Goal: Task Accomplishment & Management: Complete application form

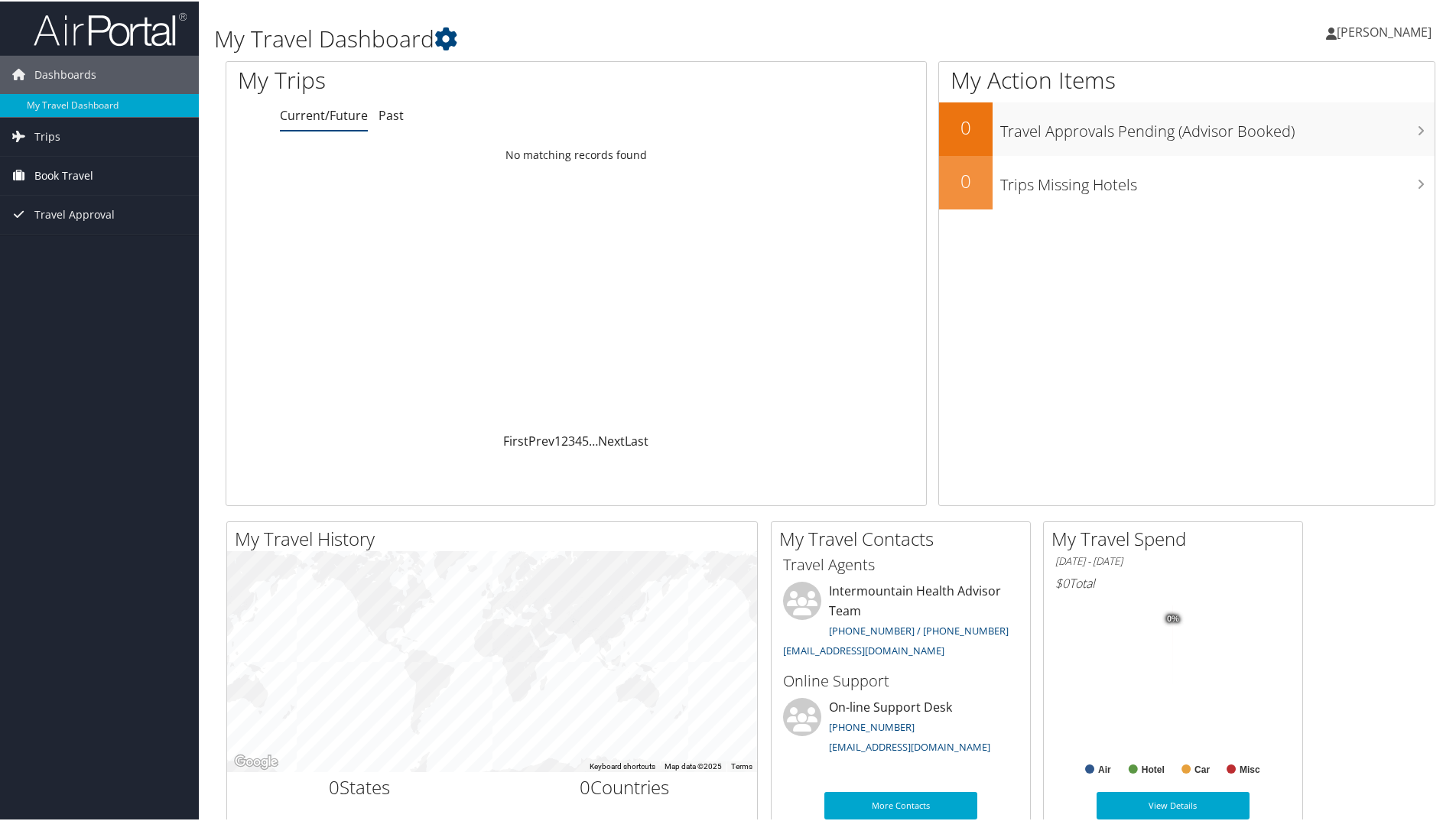
click at [94, 165] on link "Book Travel" at bounding box center [99, 174] width 198 height 39
click at [98, 201] on link "Agent Booking Request" at bounding box center [99, 205] width 198 height 23
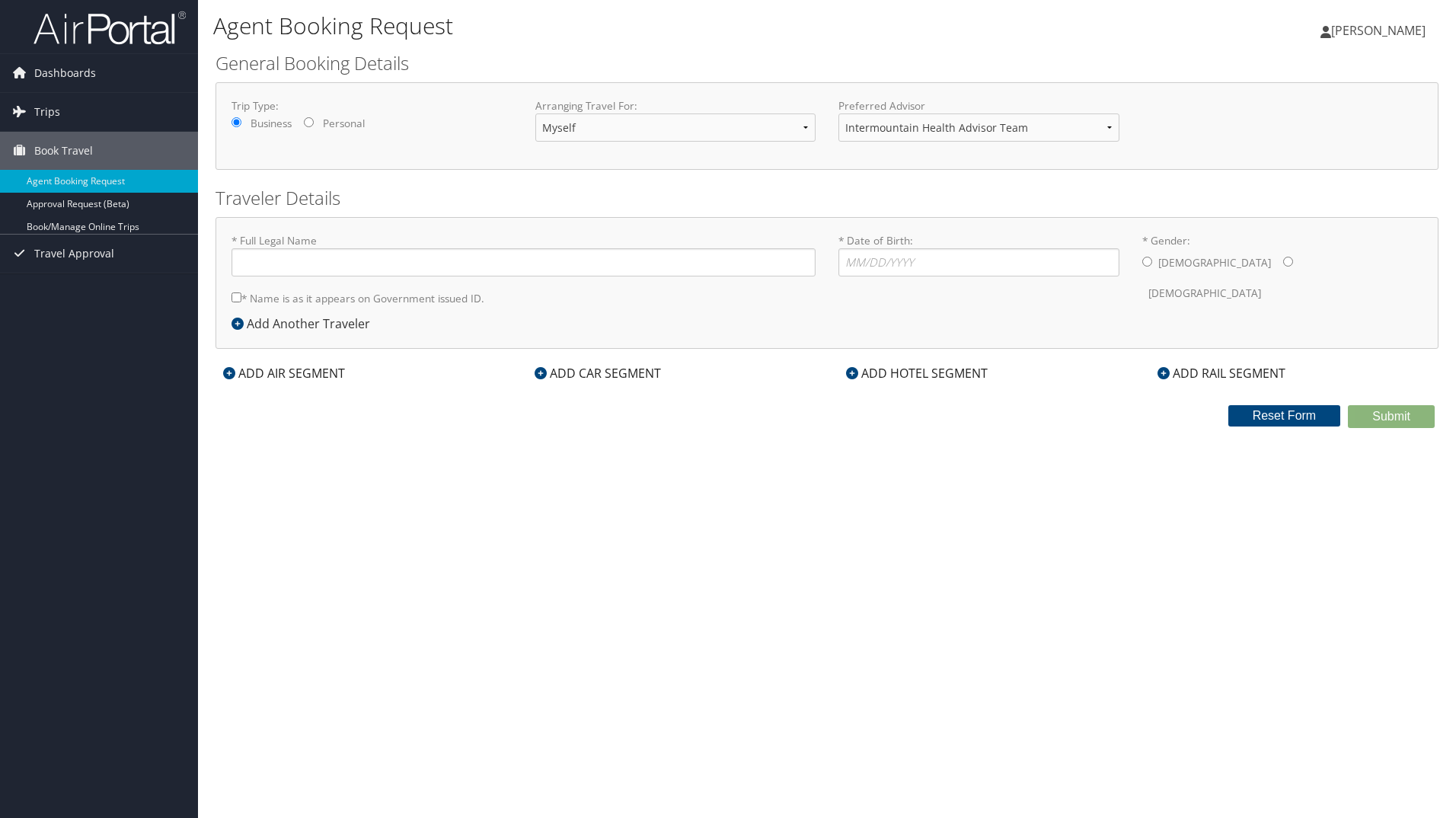
type input "[PERSON_NAME]"
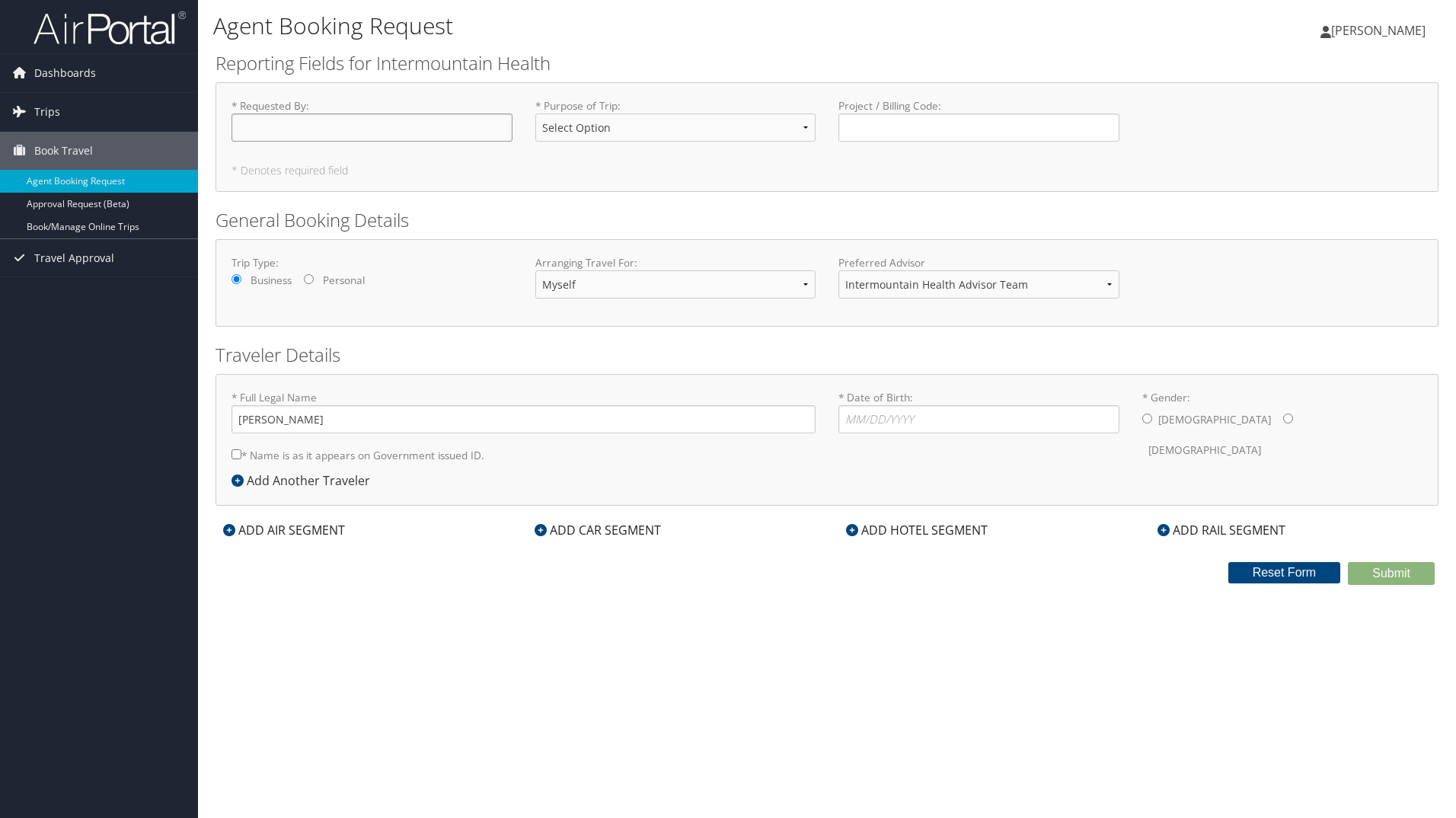
click at [355, 125] on input "* Requested By : Required" at bounding box center [372, 128] width 281 height 28
type input "[PERSON_NAME]"
click at [609, 127] on select "Select Option 3rd Party Reimbursable Business CME Conf or Education Groups Pers…" at bounding box center [676, 128] width 281 height 28
select select "Business"
click at [536, 114] on select "Select Option 3rd Party Reimbursable Business CME Conf or Education Groups Pers…" at bounding box center [676, 128] width 281 height 28
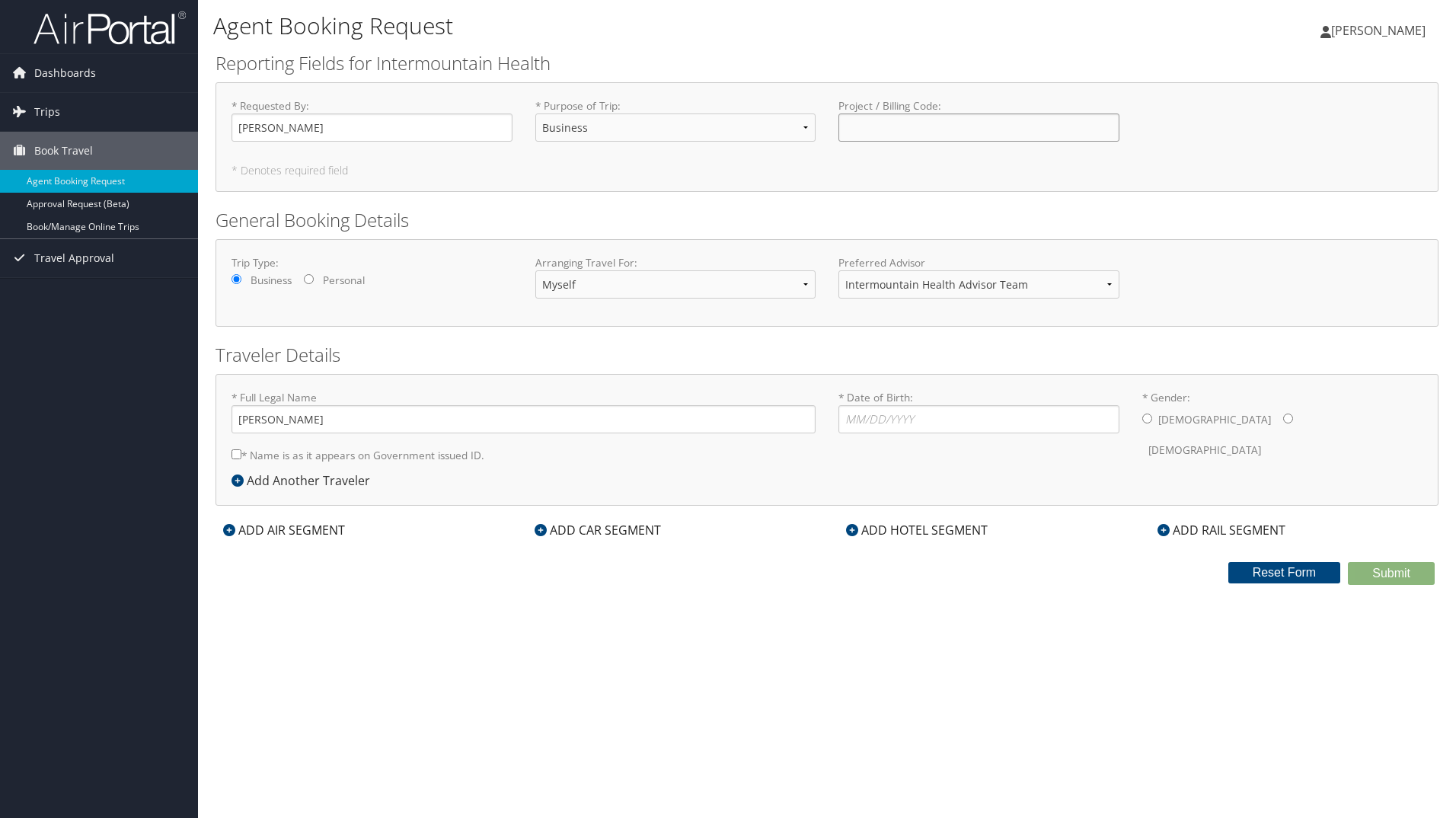
click at [910, 133] on input "Project / Billing Code : Required" at bounding box center [979, 128] width 281 height 28
click at [924, 129] on input "Project / Billing Code : Required" at bounding box center [979, 128] width 281 height 28
type input "10600-31003"
click at [684, 275] on select "Myself Another Traveler Guest Traveler" at bounding box center [676, 285] width 281 height 28
select select "another"
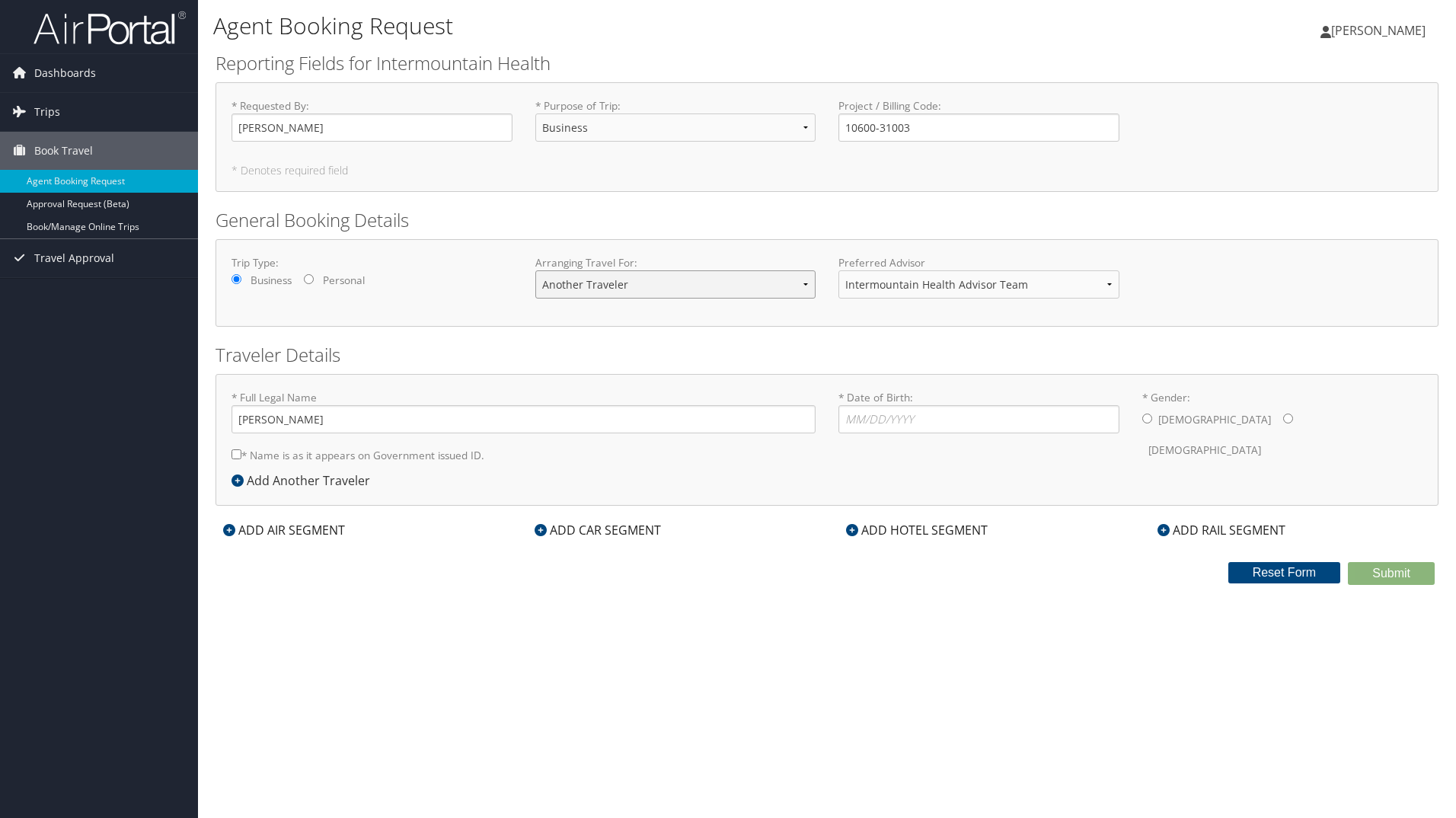
click at [536, 271] on select "Myself Another Traveler Guest Traveler" at bounding box center [676, 285] width 281 height 28
click at [1062, 285] on select "Intermountain Health Advisor Team" at bounding box center [979, 285] width 281 height 28
click at [351, 421] on input "* Full Legal Name" at bounding box center [523, 420] width 584 height 28
type input "Kimberly"
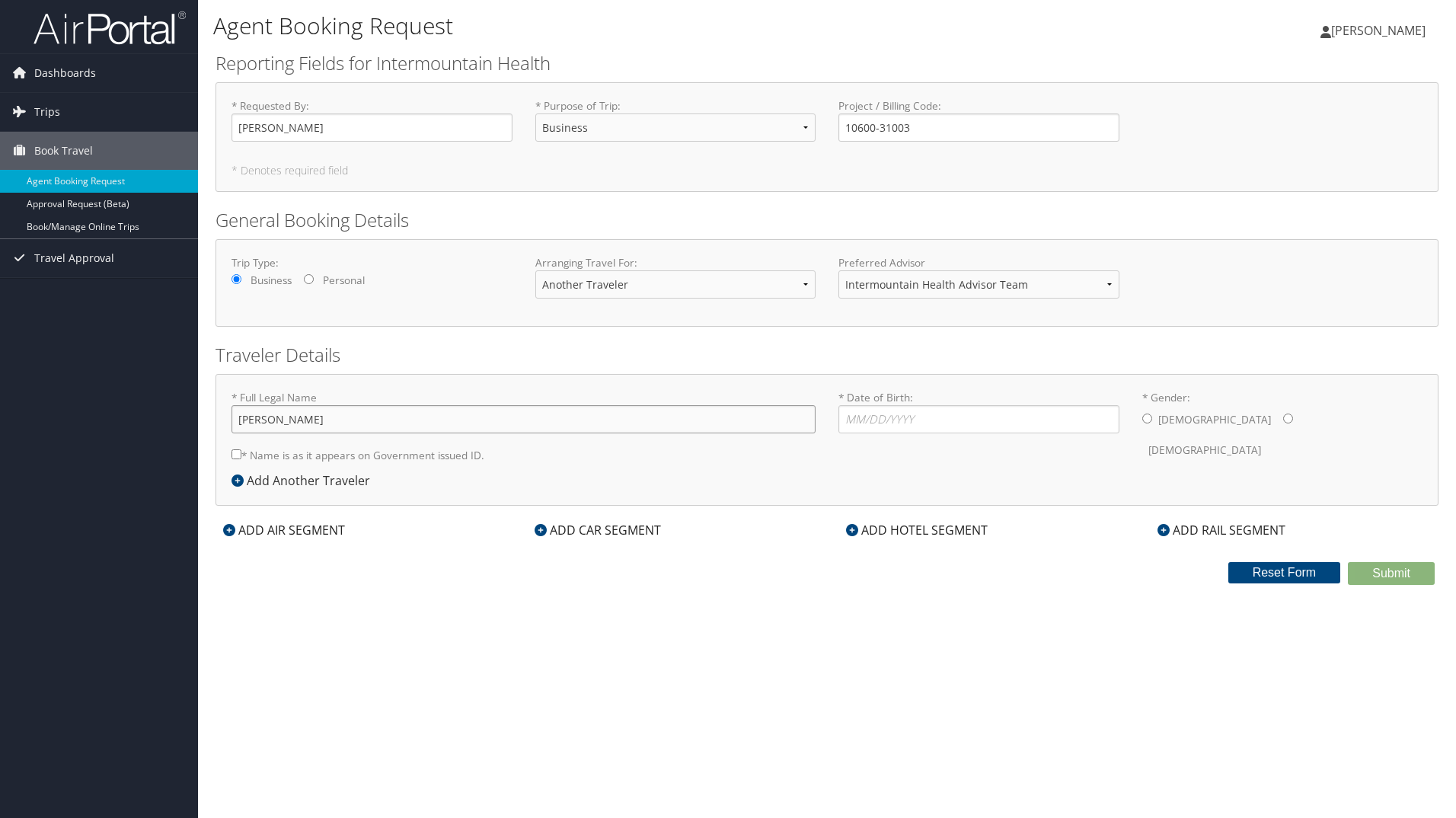
click at [452, 419] on input "Kimberly" at bounding box center [523, 420] width 584 height 28
click at [1283, 416] on input "* Gender: Male Female" at bounding box center [1287, 418] width 10 height 10
radio input "true"
click at [936, 427] on input "* Date of Birth: Invalid Date" at bounding box center [979, 420] width 281 height 28
type input "12/31/1967"
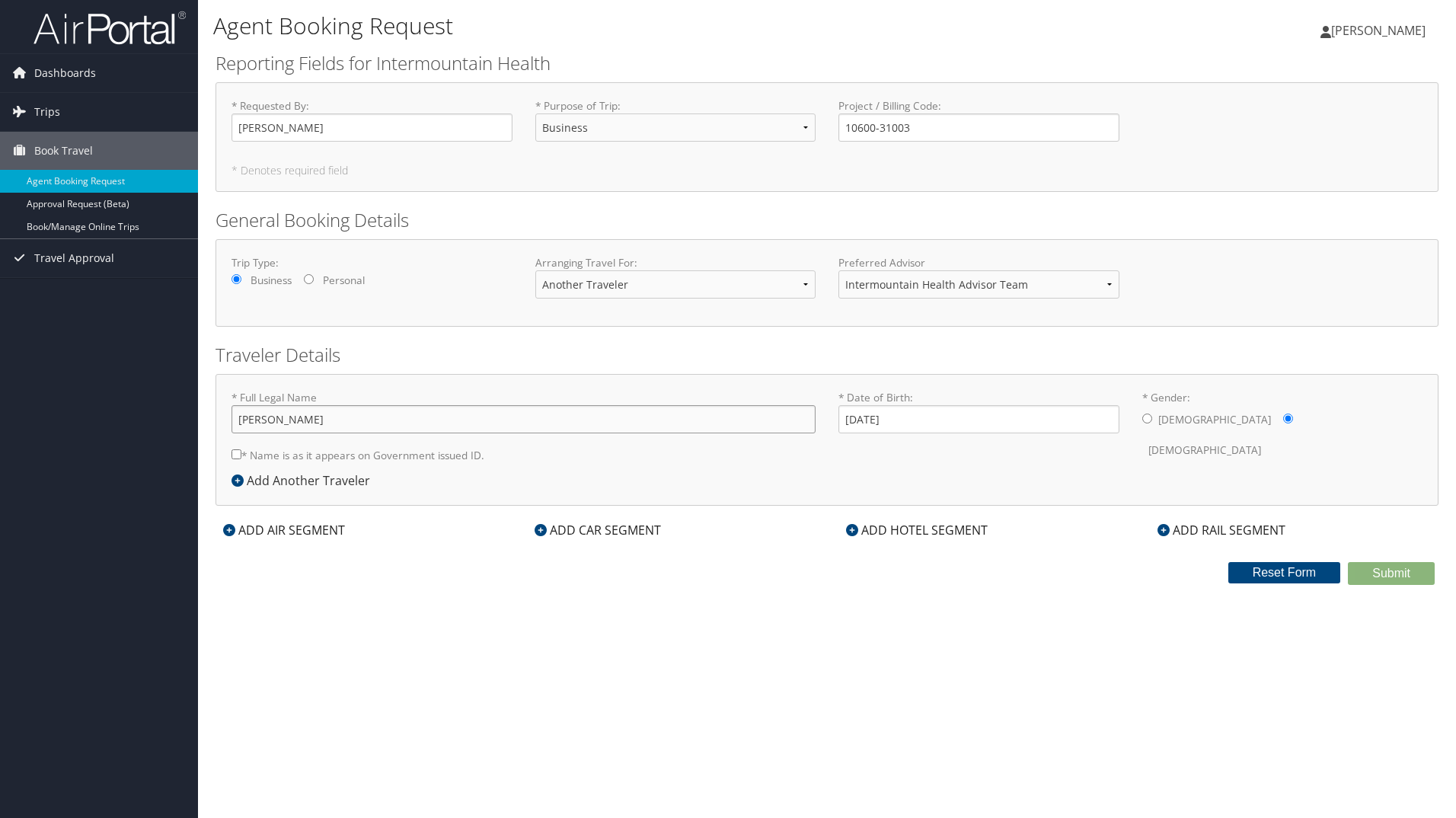
click at [501, 421] on input "Kimberly" at bounding box center [523, 420] width 584 height 28
type input "Kimberly Compagni"
click at [229, 535] on icon at bounding box center [230, 530] width 13 height 13
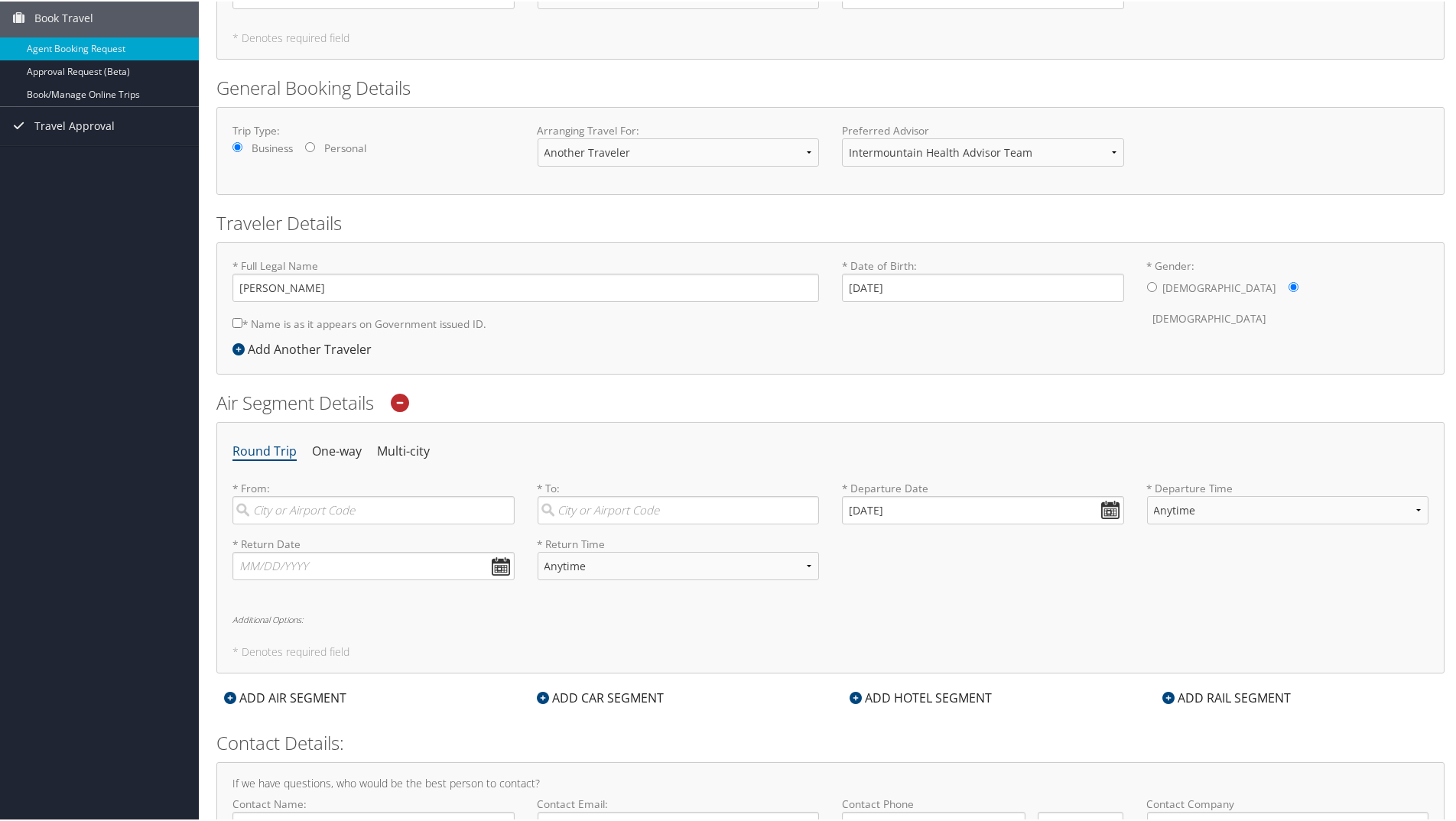
scroll to position [153, 0]
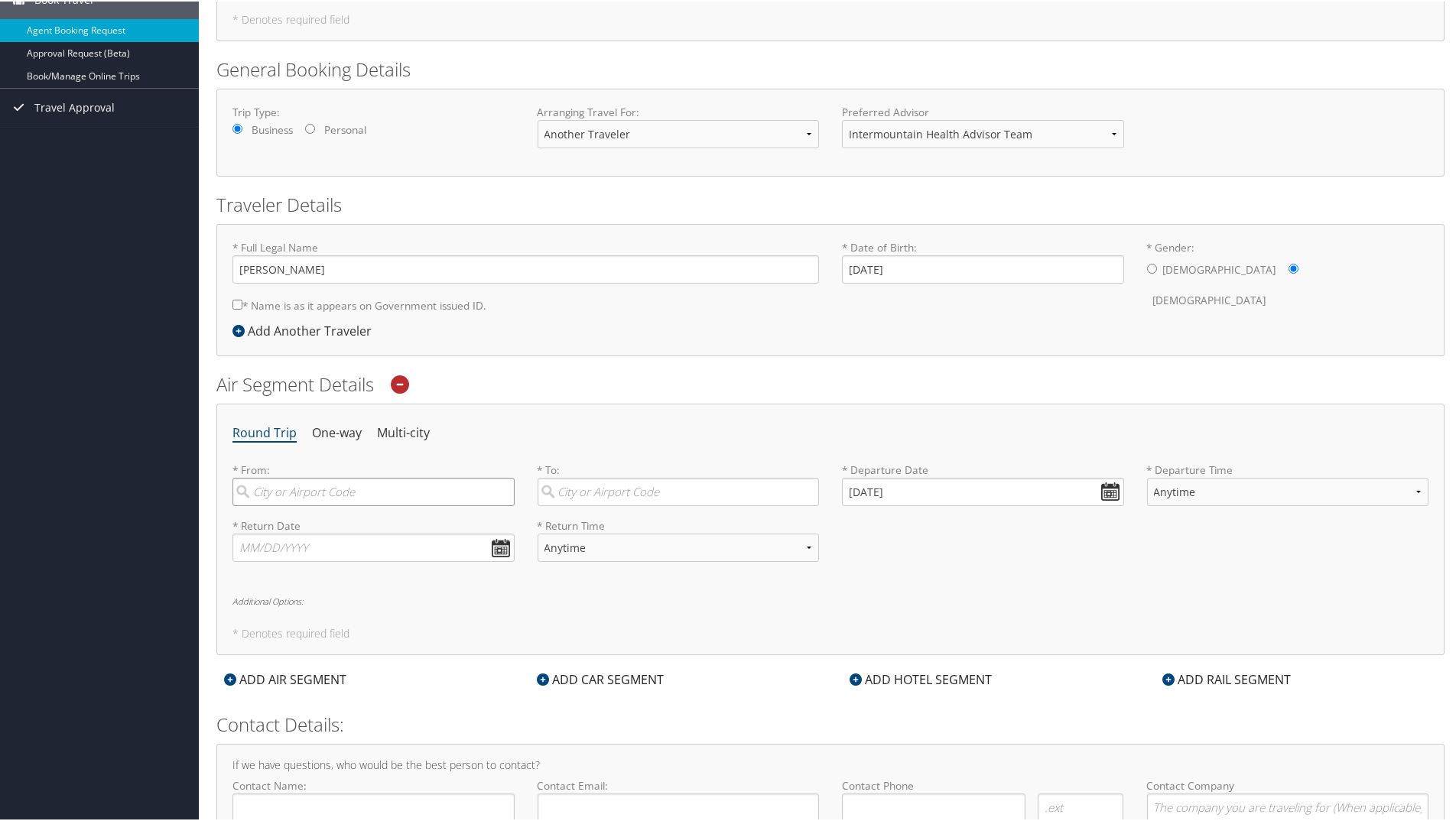
click at [291, 498] on input "search" at bounding box center [373, 490] width 282 height 28
click at [371, 520] on div "Salt Lake City (SLC Utah)" at bounding box center [376, 522] width 261 height 20
click at [371, 505] on input "SLC" at bounding box center [373, 490] width 282 height 28
type input "Salt Lake City (SLC Utah)"
click at [655, 490] on input "search" at bounding box center [679, 490] width 282 height 28
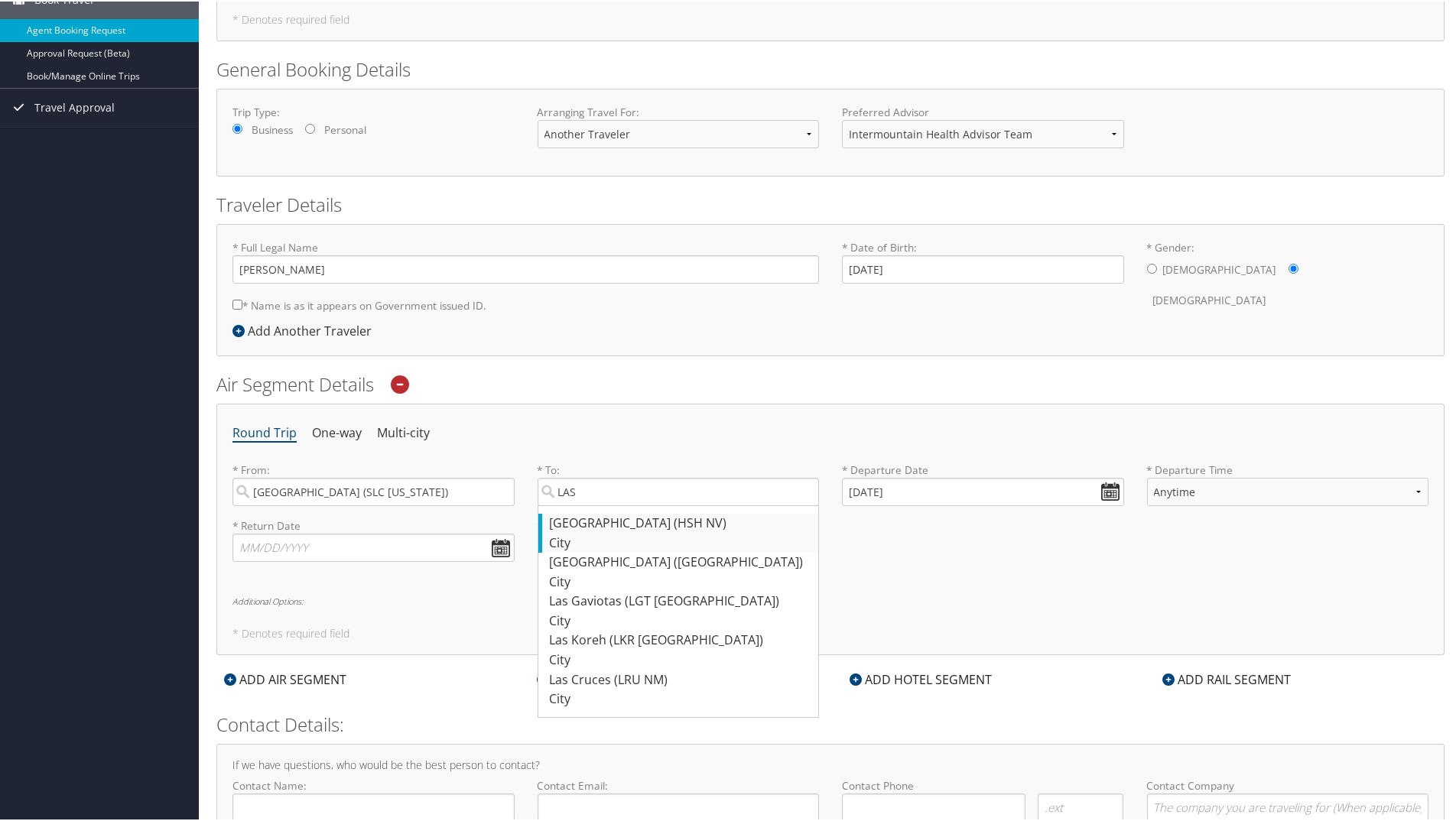
click at [638, 526] on div "Las Vegas (HSH NV)" at bounding box center [680, 522] width 261 height 20
click at [638, 505] on input "LAS" at bounding box center [679, 490] width 282 height 28
type input "Las Vegas (HSH NV)"
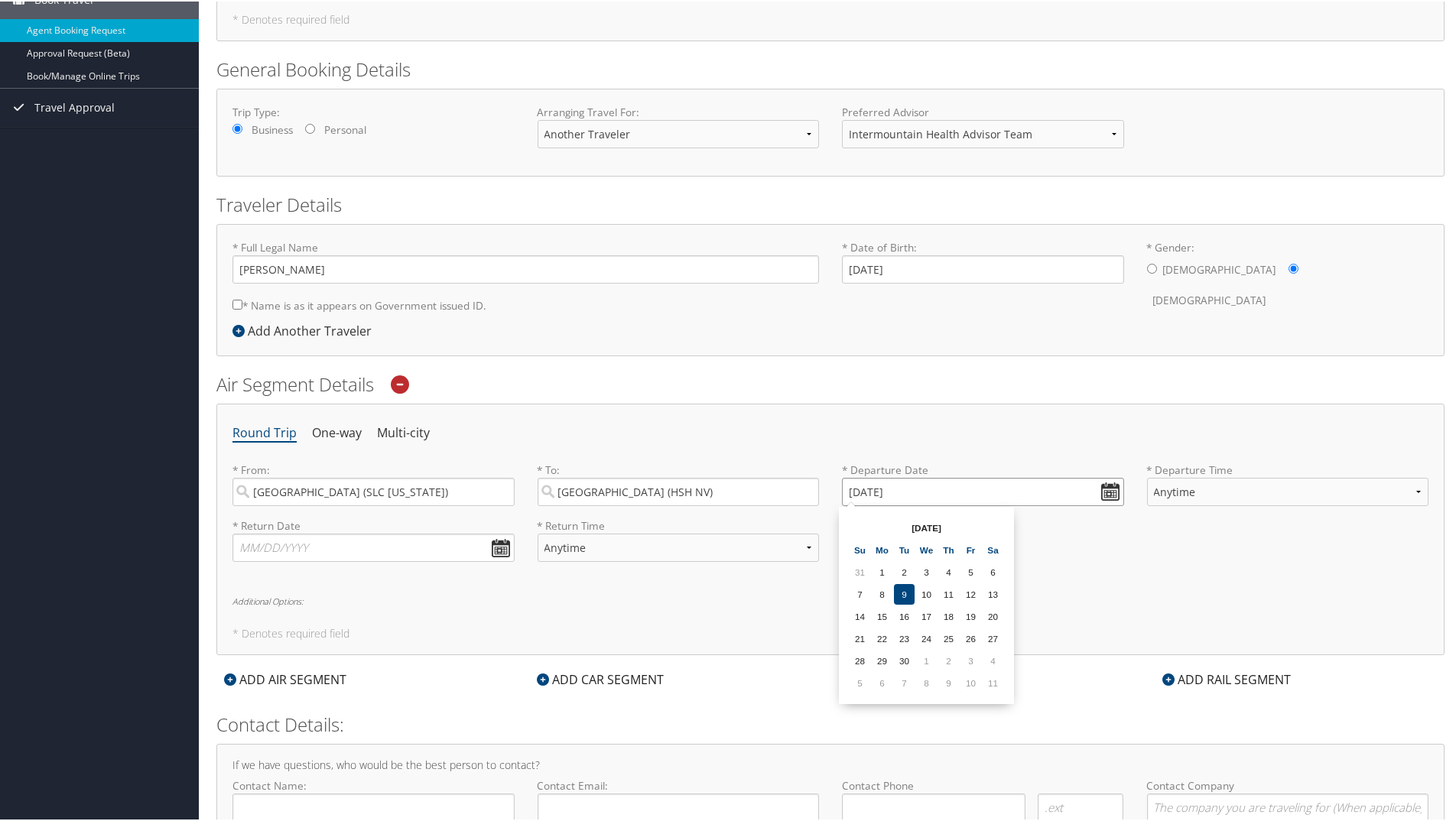
click at [945, 498] on input "09/09/2025" at bounding box center [983, 490] width 282 height 28
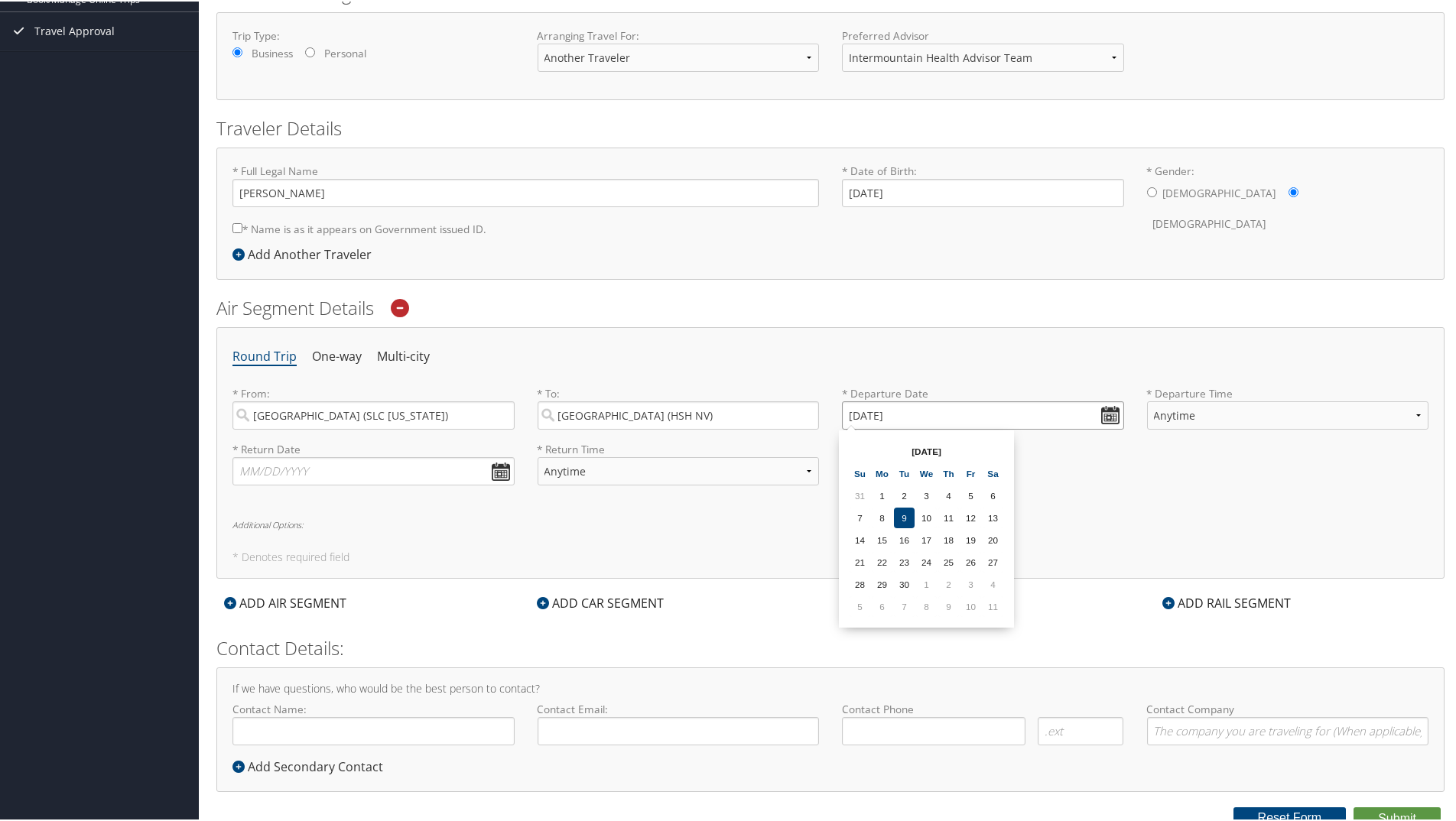
click at [1113, 414] on input "09/09/2025" at bounding box center [983, 414] width 282 height 28
click at [1107, 413] on input "09/09/2025" at bounding box center [983, 414] width 282 height 28
click at [967, 604] on td "10" at bounding box center [971, 605] width 20 height 20
click at [1107, 407] on input "10/10/2025" at bounding box center [983, 414] width 282 height 28
click at [1109, 407] on input "10/10/2025" at bounding box center [983, 414] width 282 height 28
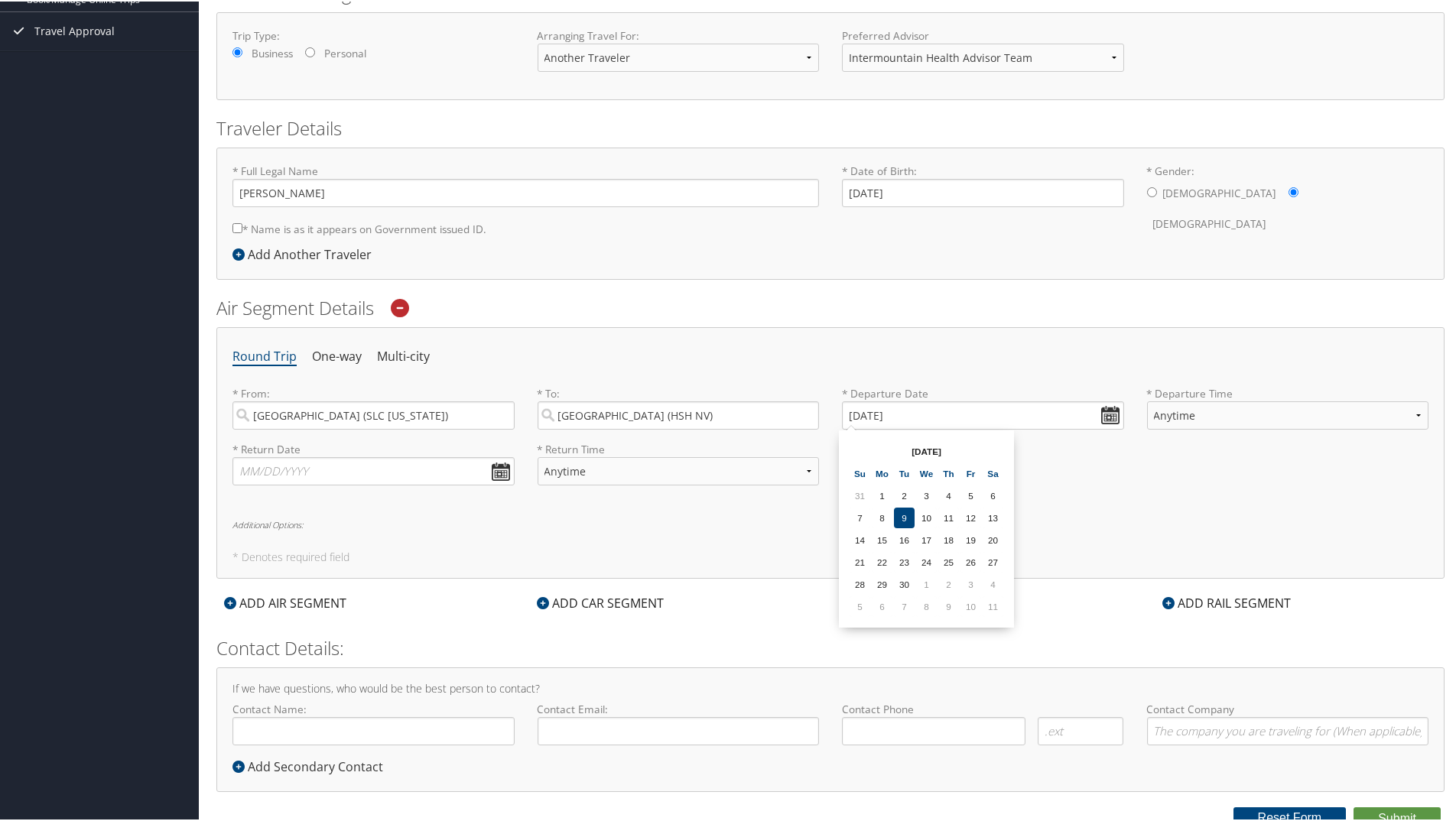
click at [943, 447] on th "Sep 2025" at bounding box center [926, 449] width 109 height 20
click at [925, 454] on th "Sep 2025" at bounding box center [926, 449] width 109 height 20
click at [1102, 413] on input "10/10/2025" at bounding box center [983, 414] width 282 height 28
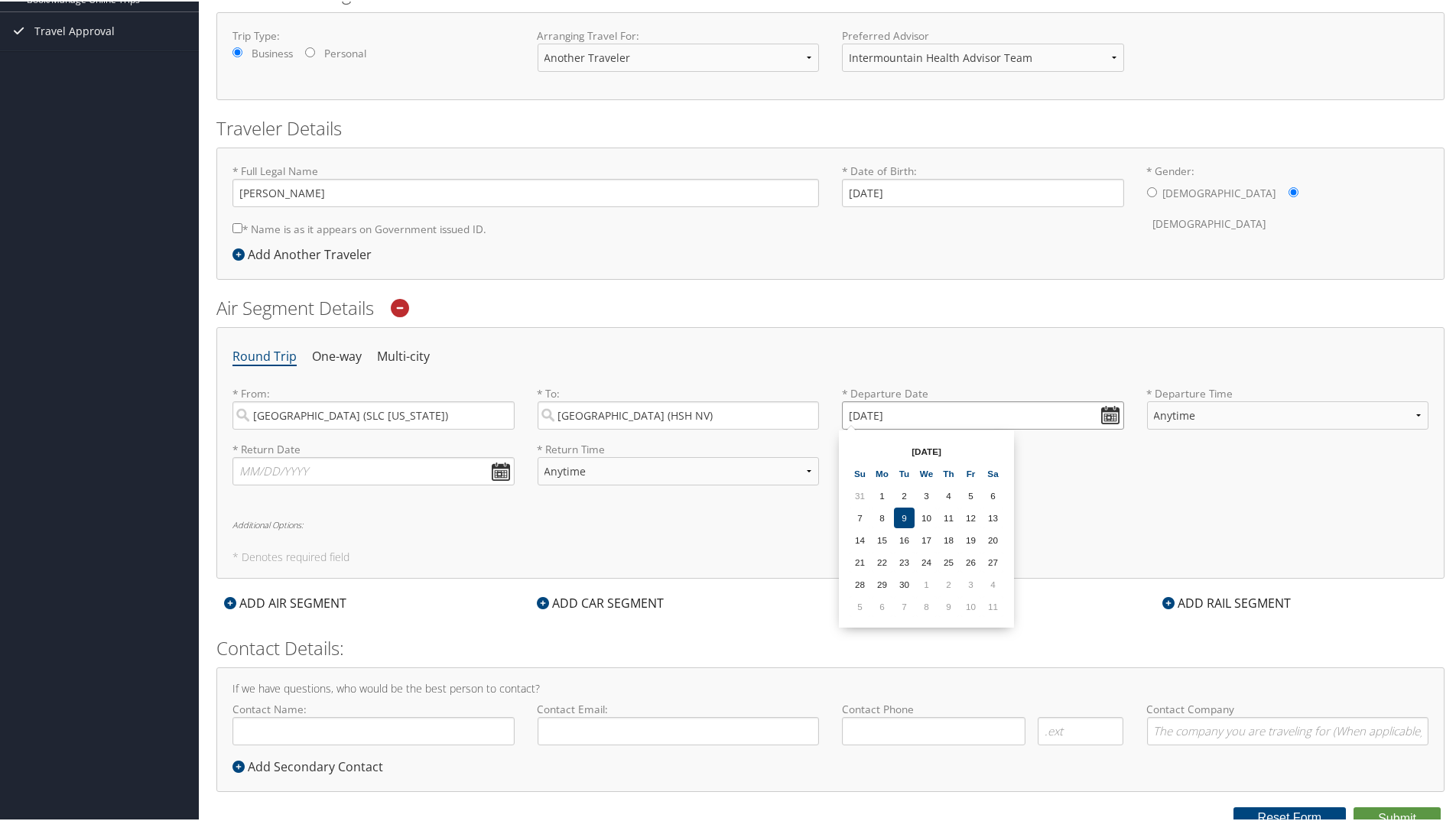
click at [1102, 413] on input "10/10/2025" at bounding box center [983, 414] width 282 height 28
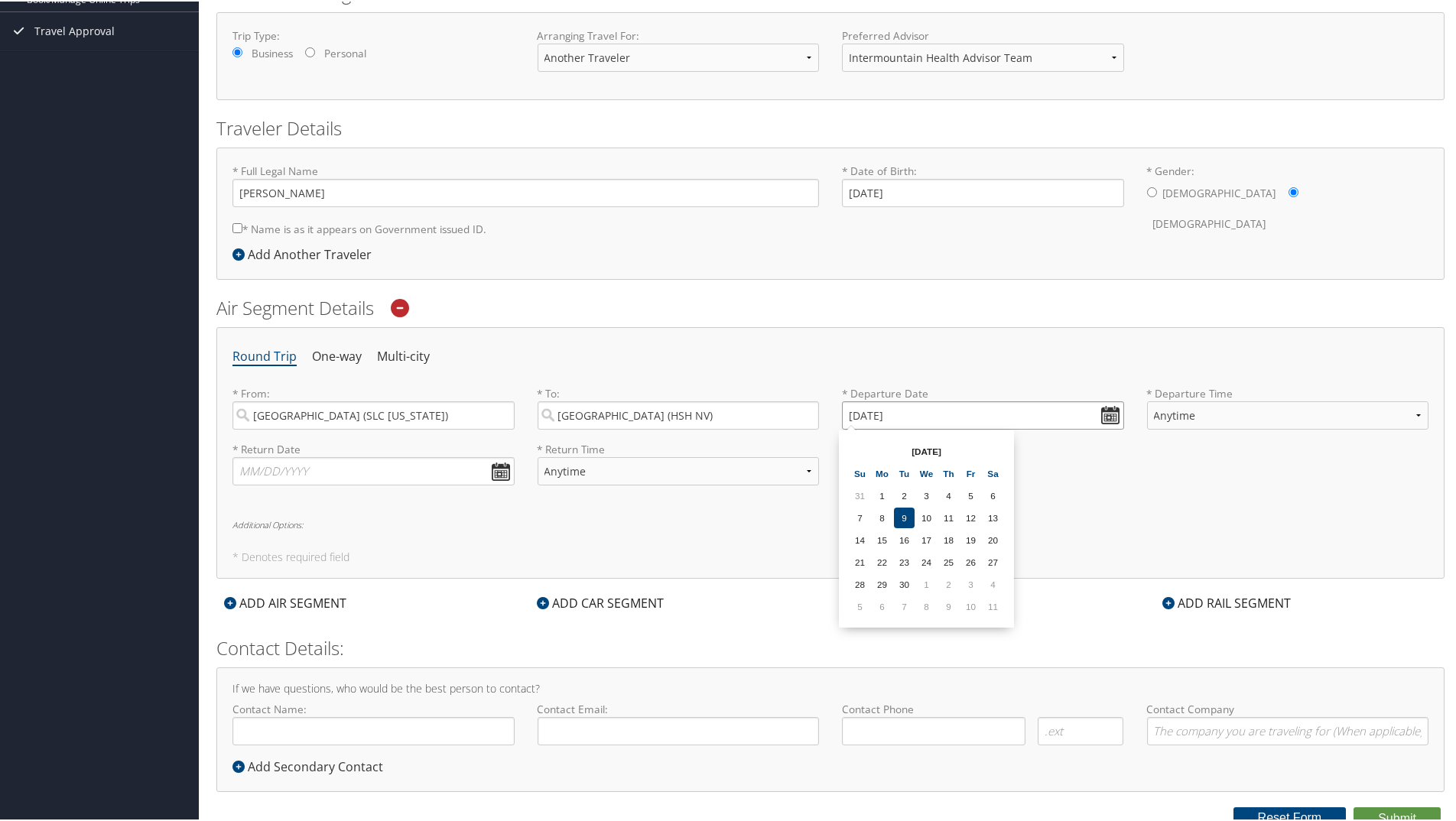
click at [1102, 413] on input "10/10/2025" at bounding box center [983, 414] width 282 height 28
click at [1037, 461] on div "* Return Date Dates must be valid * Return Time Anytime Early Morning (5AM-7AM)…" at bounding box center [831, 468] width 1219 height 56
click at [743, 410] on input "Las Vegas (HSH NV)" at bounding box center [679, 414] width 282 height 28
click at [844, 412] on input "Invalid date" at bounding box center [983, 414] width 282 height 28
type input "Invalid date"
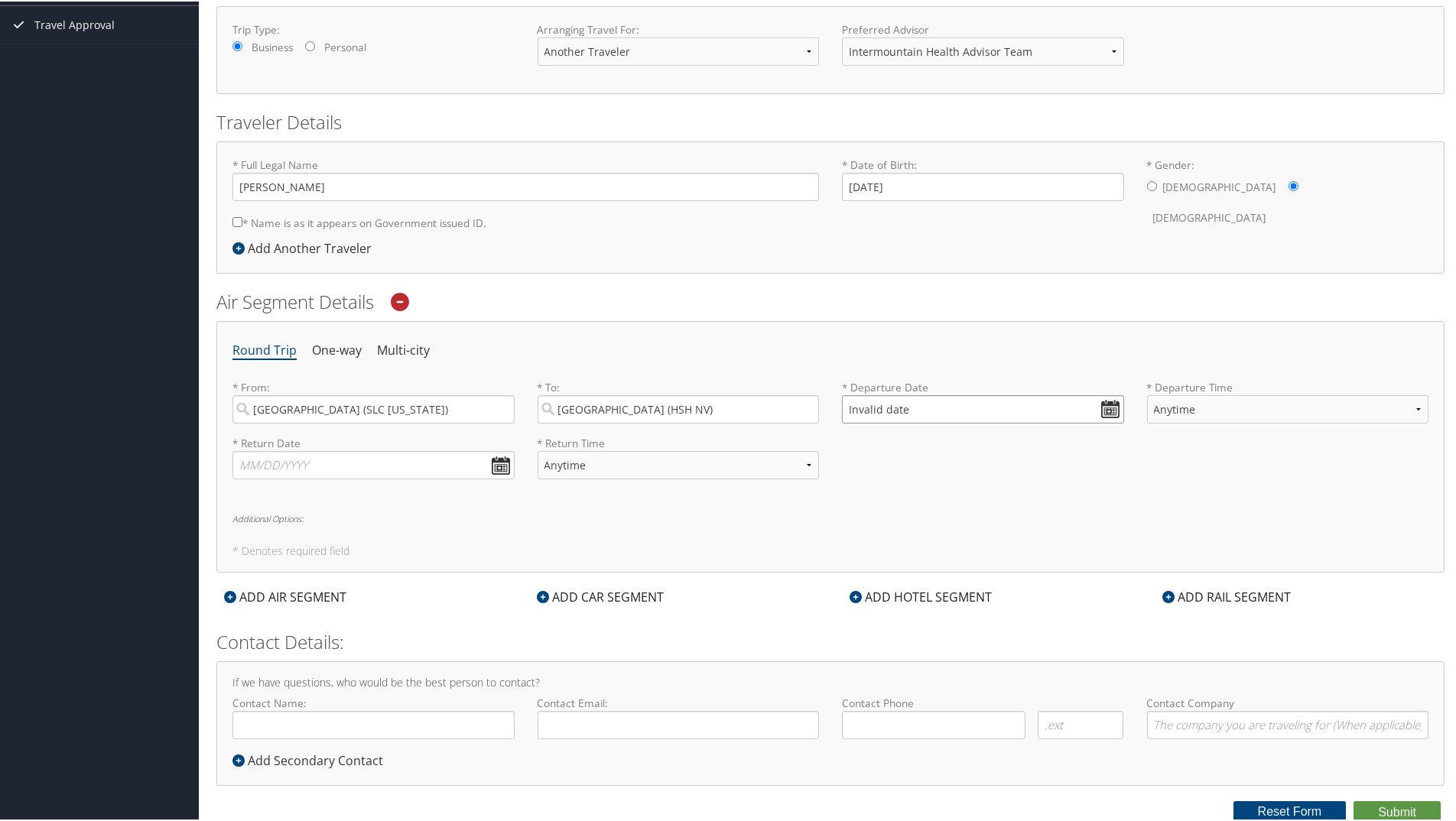
scroll to position [237, 0]
click at [1271, 815] on button "Reset Form" at bounding box center [1290, 808] width 113 height 21
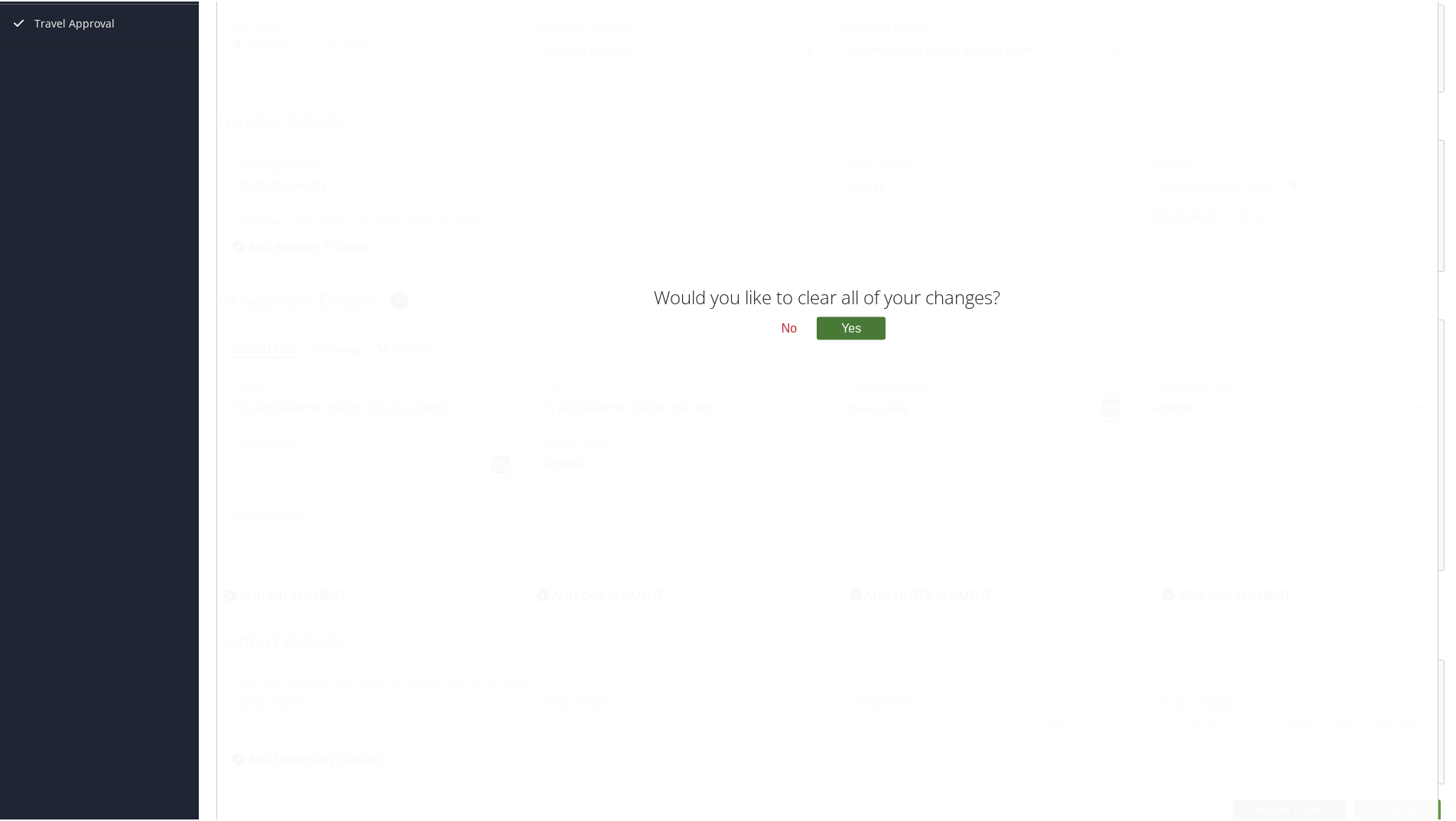
click at [853, 327] on button "Yes" at bounding box center [850, 327] width 69 height 23
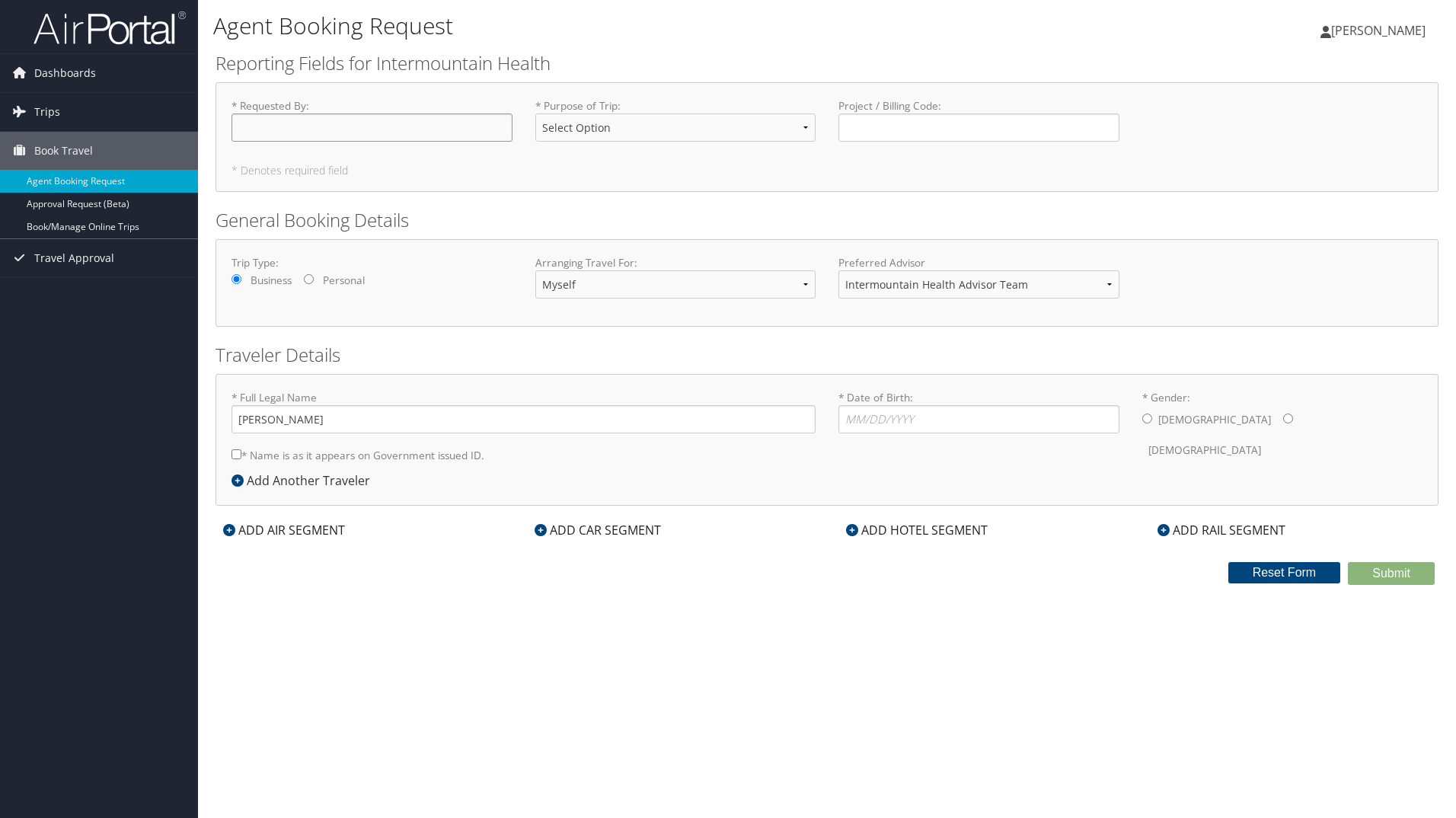
click at [381, 136] on input "* Requested By : Required" at bounding box center [372, 128] width 281 height 28
type input "[PERSON_NAME]"
click at [761, 130] on select "Select Option 3rd Party Reimbursable Business CME Conf or Education Groups Pers…" at bounding box center [676, 128] width 281 height 28
select select "Business"
click at [536, 114] on select "Select Option 3rd Party Reimbursable Business CME Conf or Education Groups Pers…" at bounding box center [676, 128] width 281 height 28
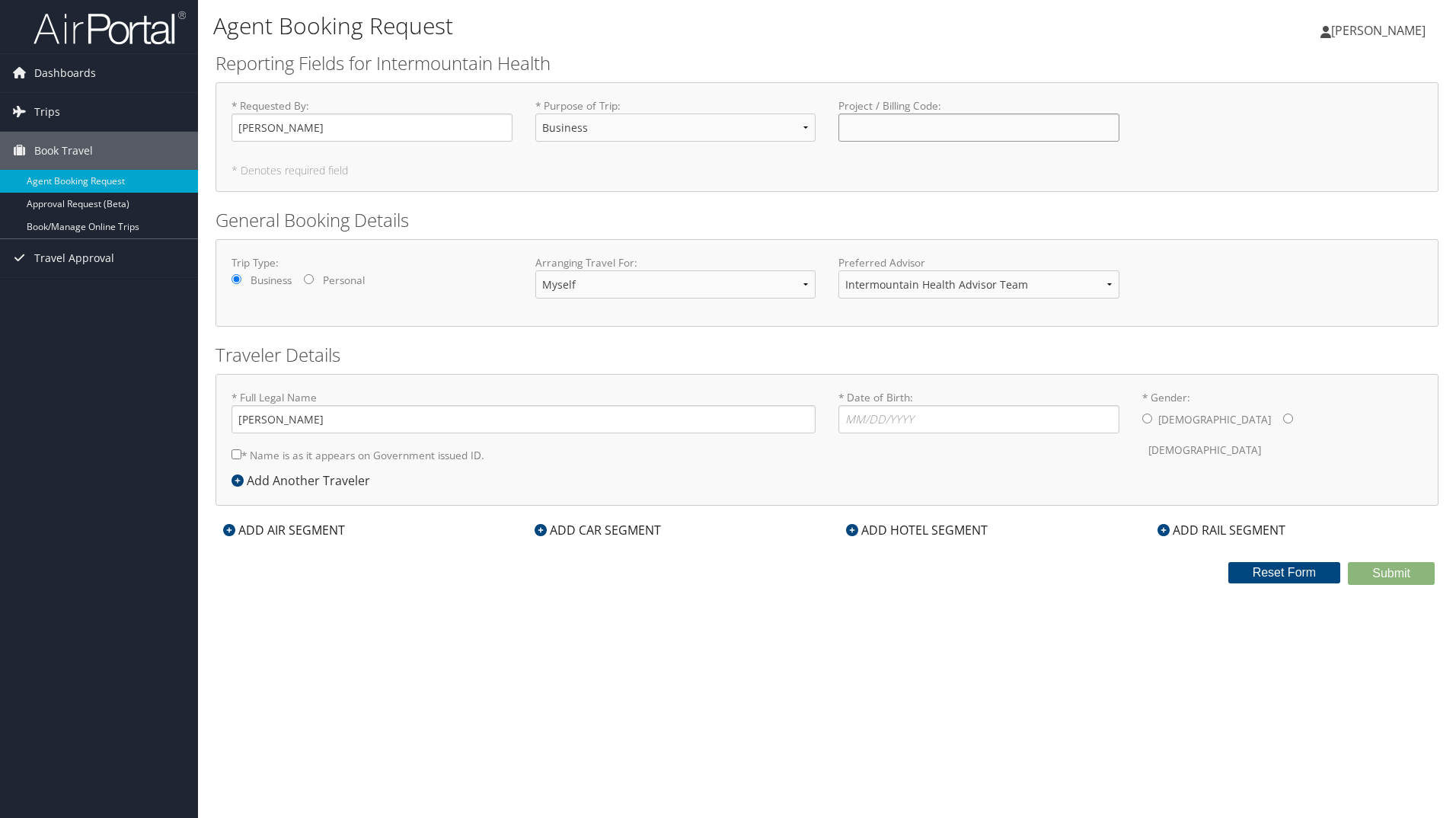
click at [879, 129] on input "Project / Billing Code : Required" at bounding box center [979, 128] width 281 height 28
type input "3"
click at [1027, 121] on input "Project / Billing Code : Required" at bounding box center [979, 128] width 281 height 28
type input "10600-31003"
click at [601, 289] on select "Myself Another Traveler Guest Traveler" at bounding box center [676, 285] width 281 height 28
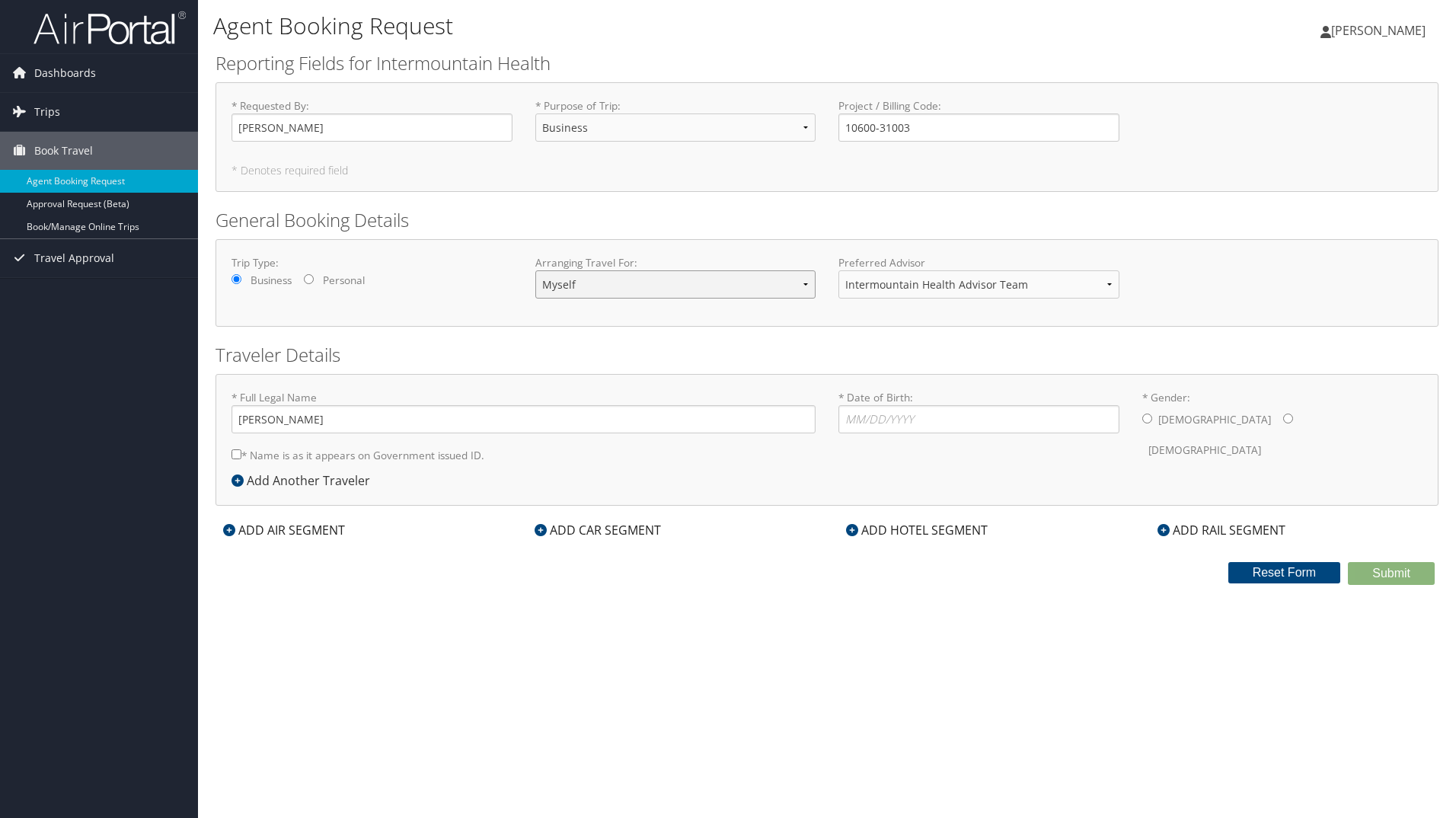
select select "another"
click at [536, 271] on select "Myself Another Traveler Guest Traveler" at bounding box center [676, 285] width 281 height 28
click at [308, 424] on input "* Full Legal Name" at bounding box center [523, 420] width 584 height 28
type input "Kimberly Compagni"
click at [926, 423] on input "* Date of Birth: Invalid Date" at bounding box center [979, 420] width 281 height 28
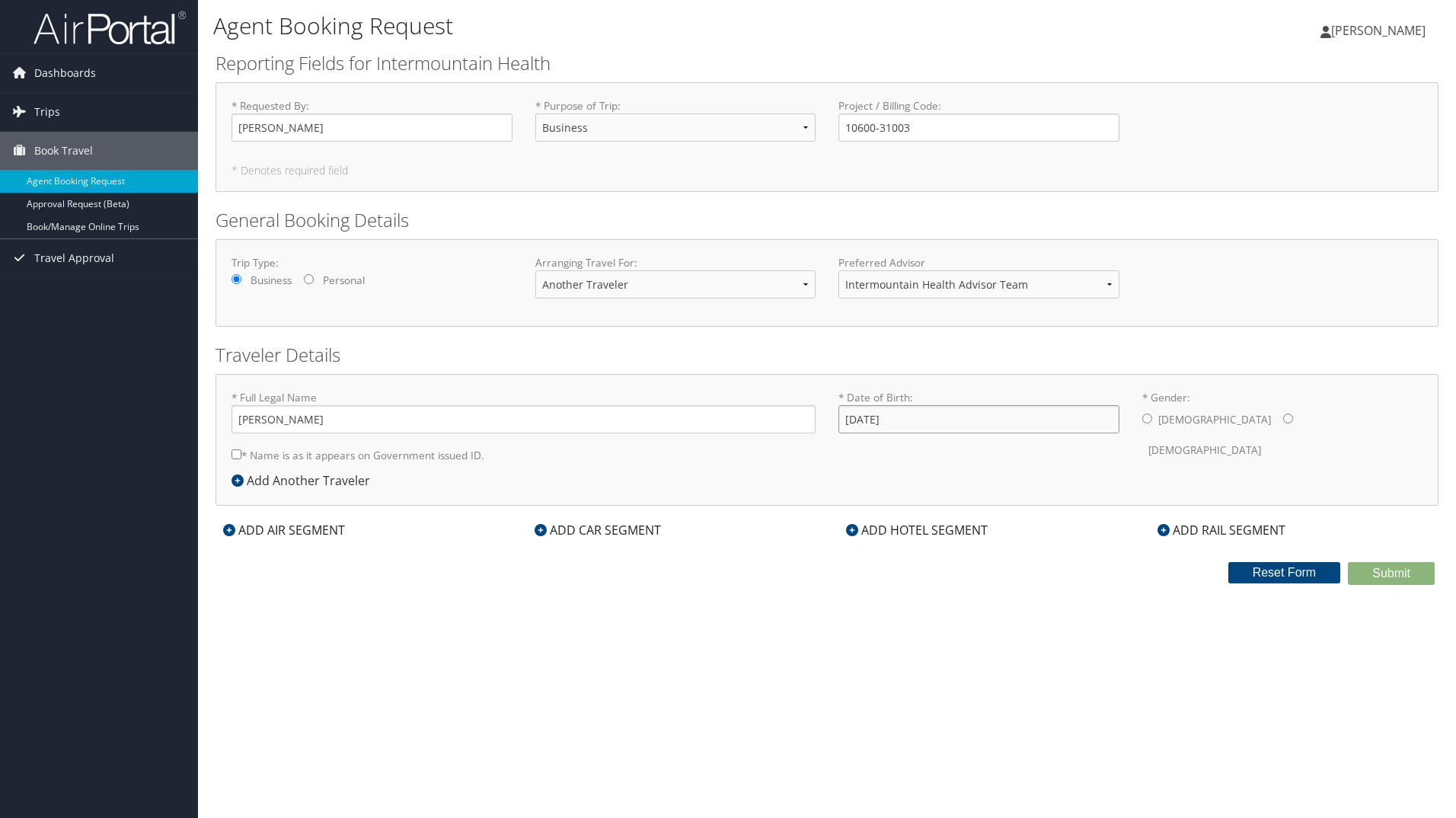
type input "12/31/1967"
click at [1200, 413] on div "Male Female" at bounding box center [1282, 435] width 281 height 60
click at [1283, 424] on input "* Gender: Male Female" at bounding box center [1287, 418] width 10 height 10
radio input "true"
click at [281, 520] on form "Reporting Fields for Intermountain Health * Requested By : Sophie Phibbs Requir…" at bounding box center [826, 318] width 1222 height 535
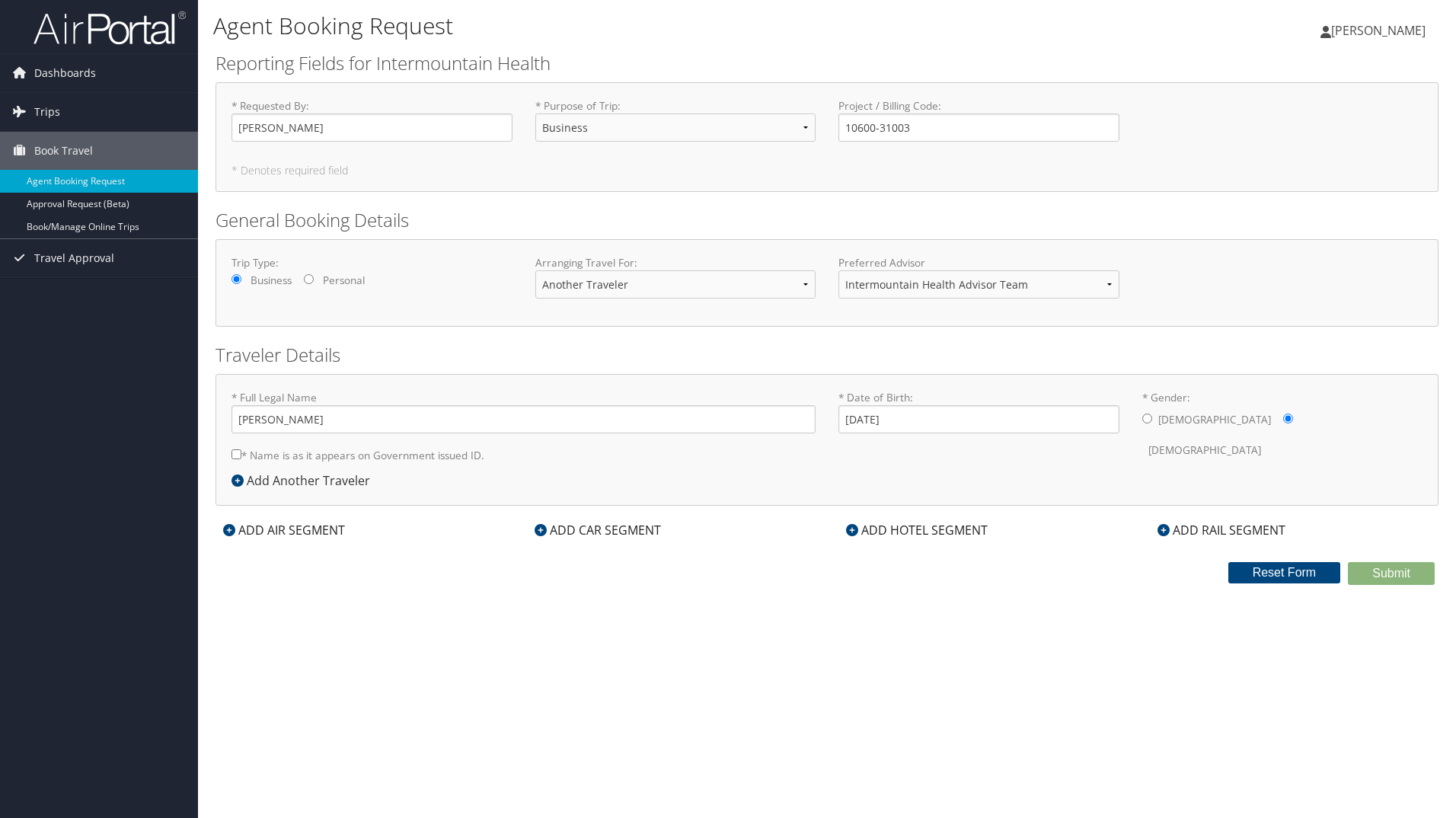
click at [275, 532] on div "ADD AIR SEGMENT" at bounding box center [284, 529] width 137 height 18
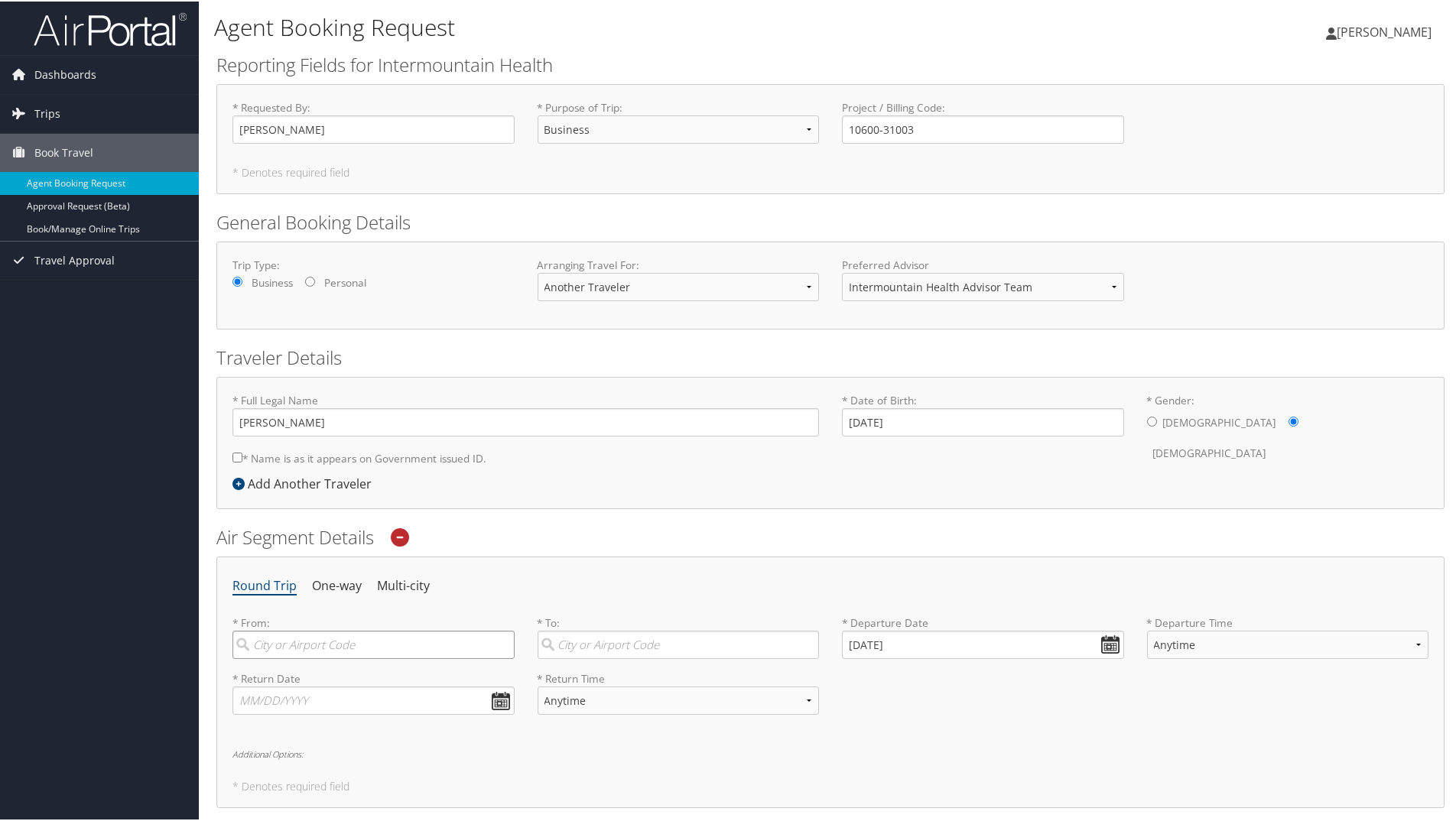
click at [294, 639] on input "search" at bounding box center [373, 643] width 282 height 28
drag, startPoint x: 325, startPoint y: 676, endPoint x: 442, endPoint y: 646, distance: 120.8
click at [328, 675] on div "Salt Lake City (SLC Utah)" at bounding box center [376, 675] width 261 height 20
click at [328, 657] on input "SLC" at bounding box center [373, 643] width 282 height 28
type input "Salt Lake City (SLC Utah)"
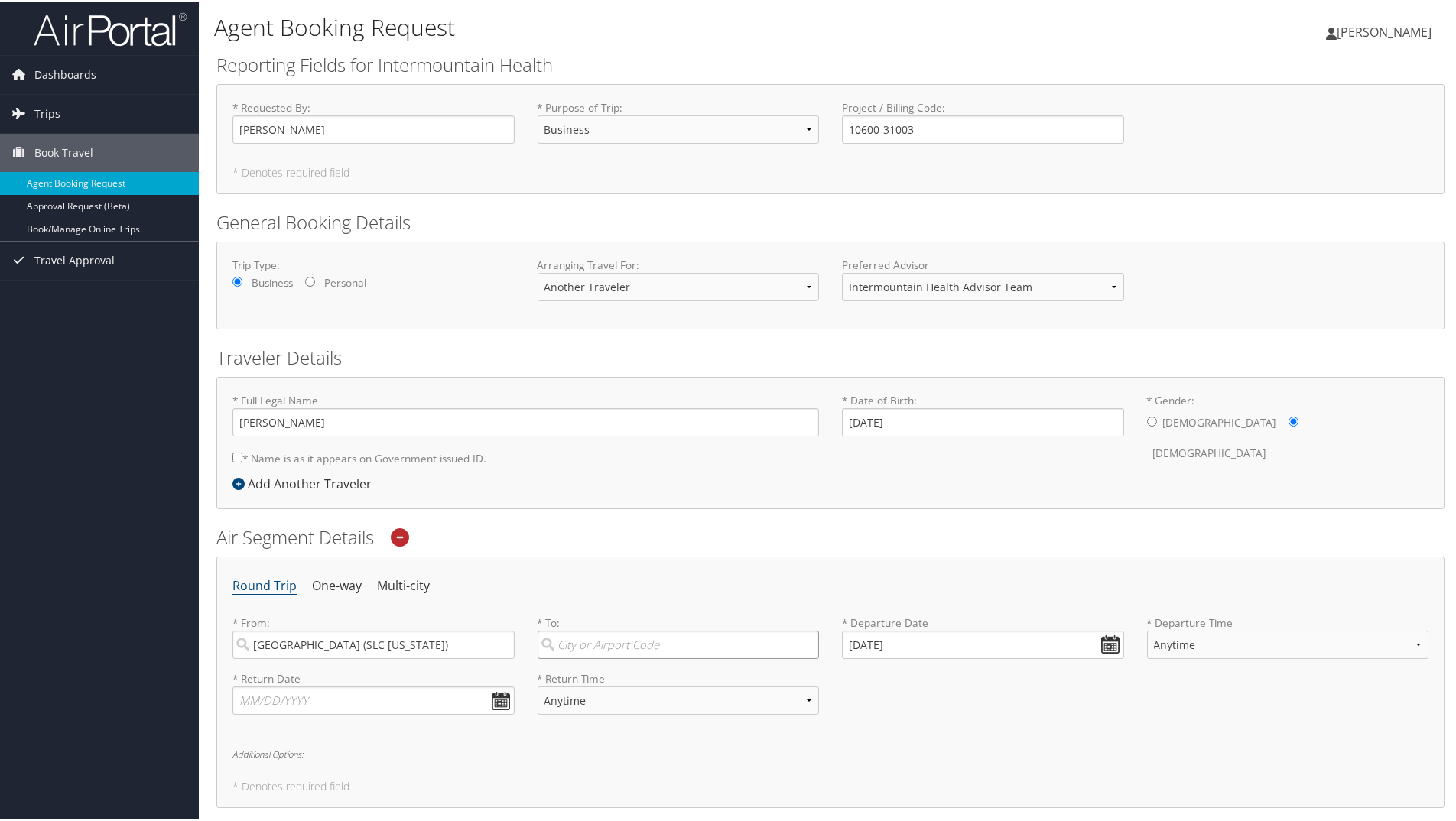
click at [609, 651] on input "search" at bounding box center [679, 643] width 282 height 28
click at [609, 651] on input "La" at bounding box center [679, 643] width 282 height 28
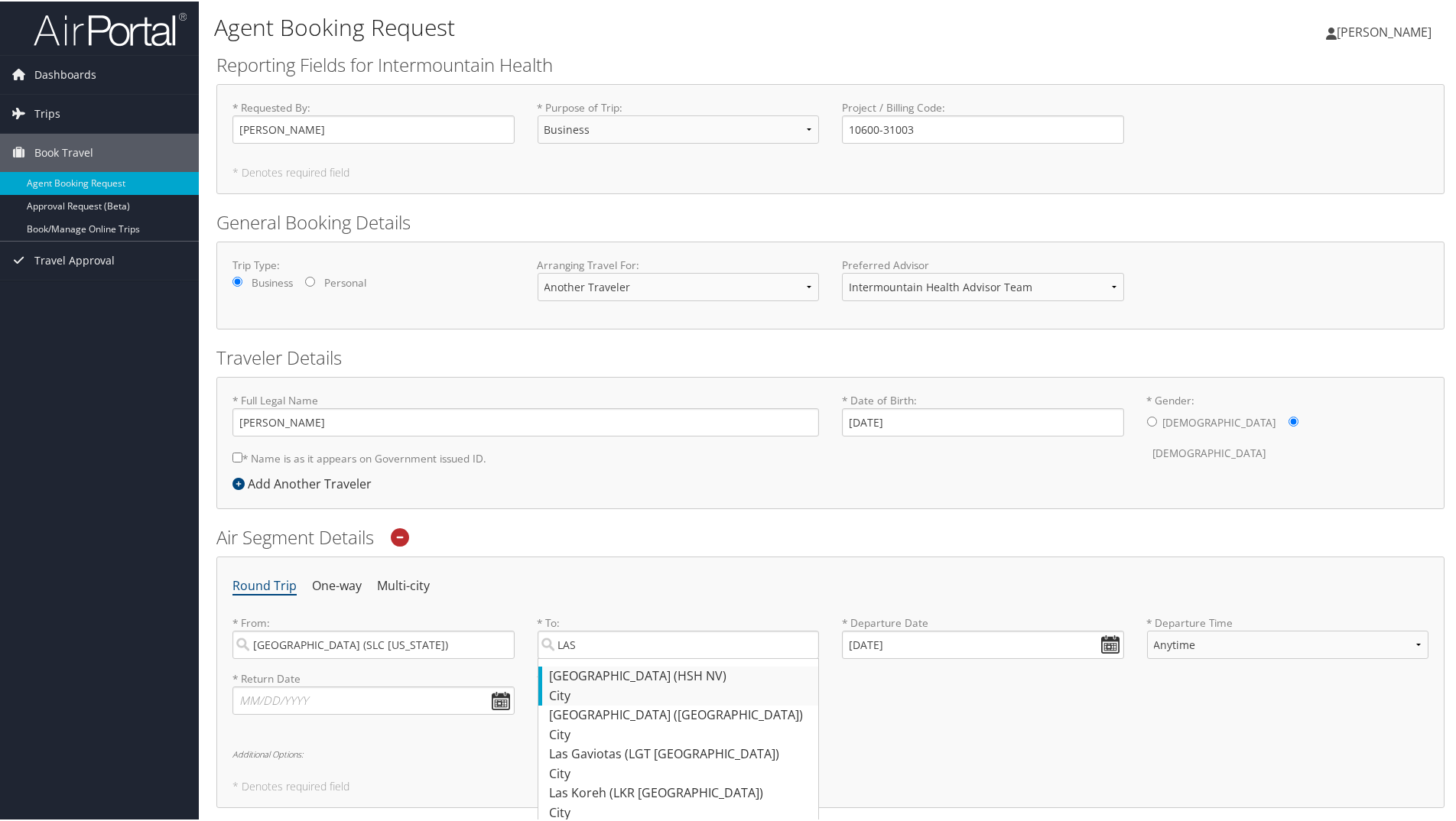
click at [610, 676] on div "Las Vegas (HSH NV)" at bounding box center [680, 675] width 261 height 20
click at [610, 657] on input "LAS" at bounding box center [679, 643] width 282 height 28
type input "Las Vegas (HSH NV)"
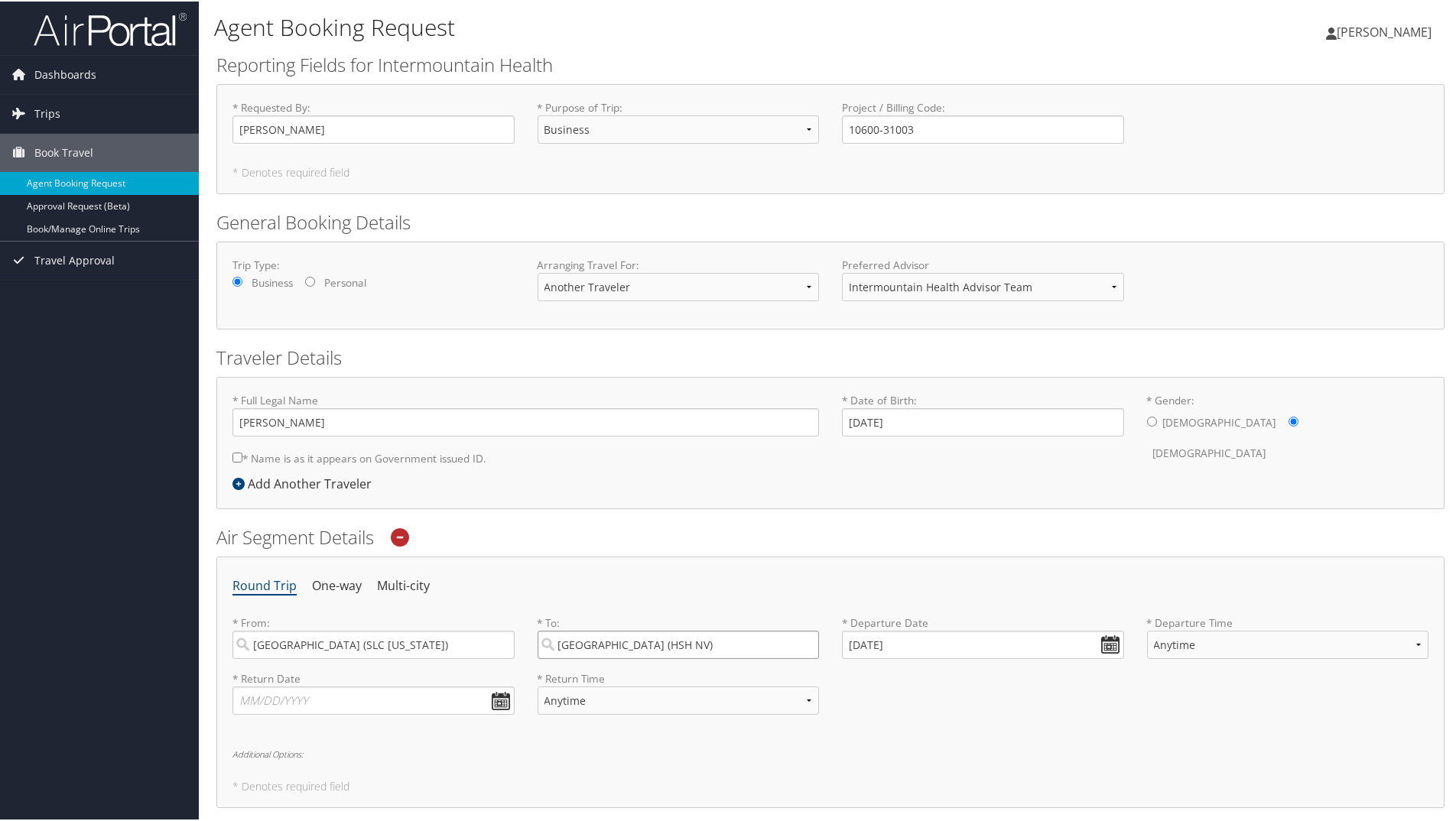
click at [806, 645] on input "Las Vegas (HSH NV)" at bounding box center [679, 643] width 282 height 28
click at [708, 637] on input "search" at bounding box center [679, 643] width 282 height 28
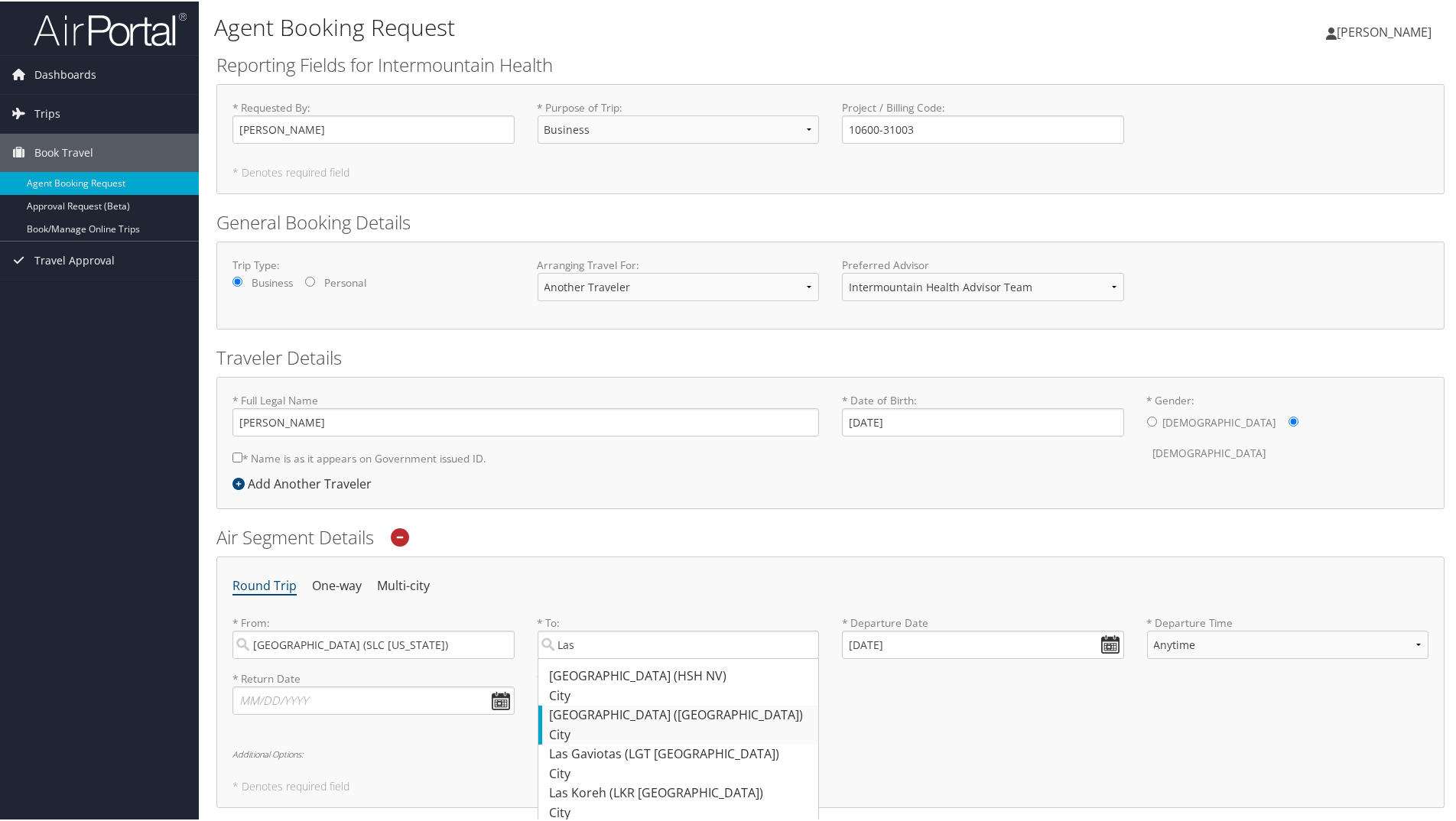
click at [573, 717] on div "Las Vegas (LAS NV)" at bounding box center [680, 713] width 261 height 20
click at [573, 657] on input "Las" at bounding box center [679, 643] width 282 height 28
type input "Las Vegas (LAS NV)"
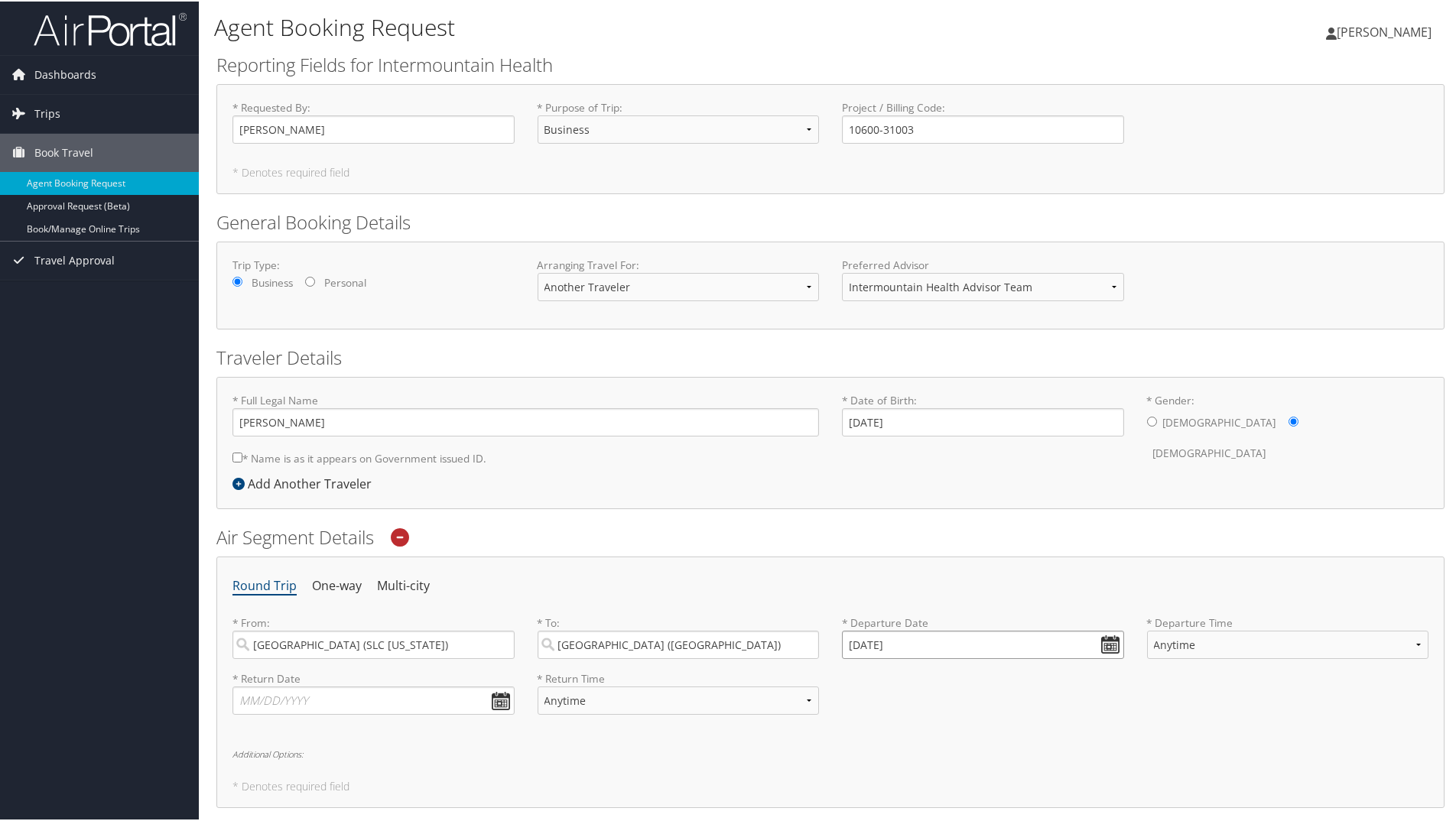
click at [1111, 642] on input "09/09/2025" at bounding box center [983, 643] width 282 height 28
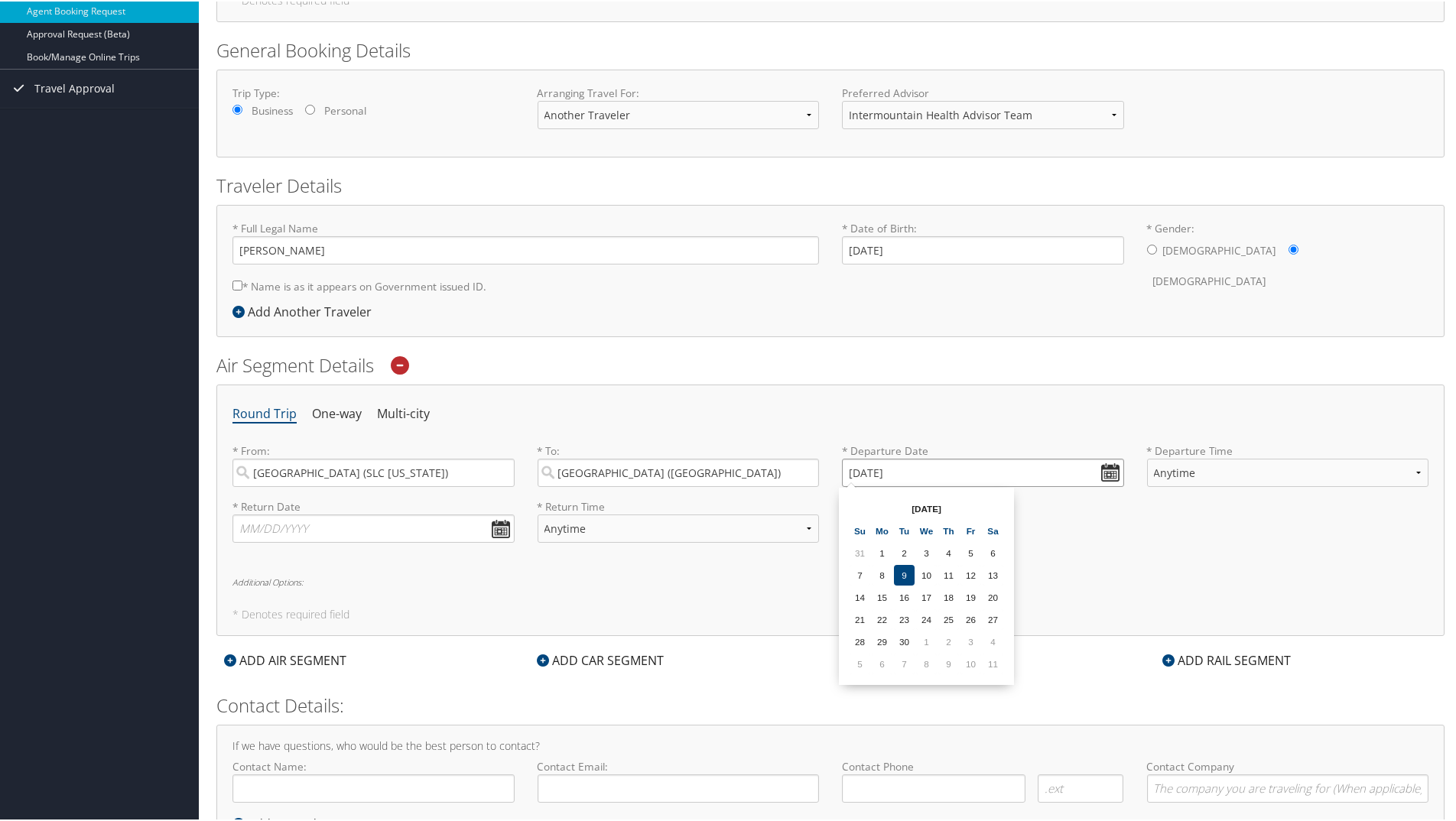
scroll to position [237, 0]
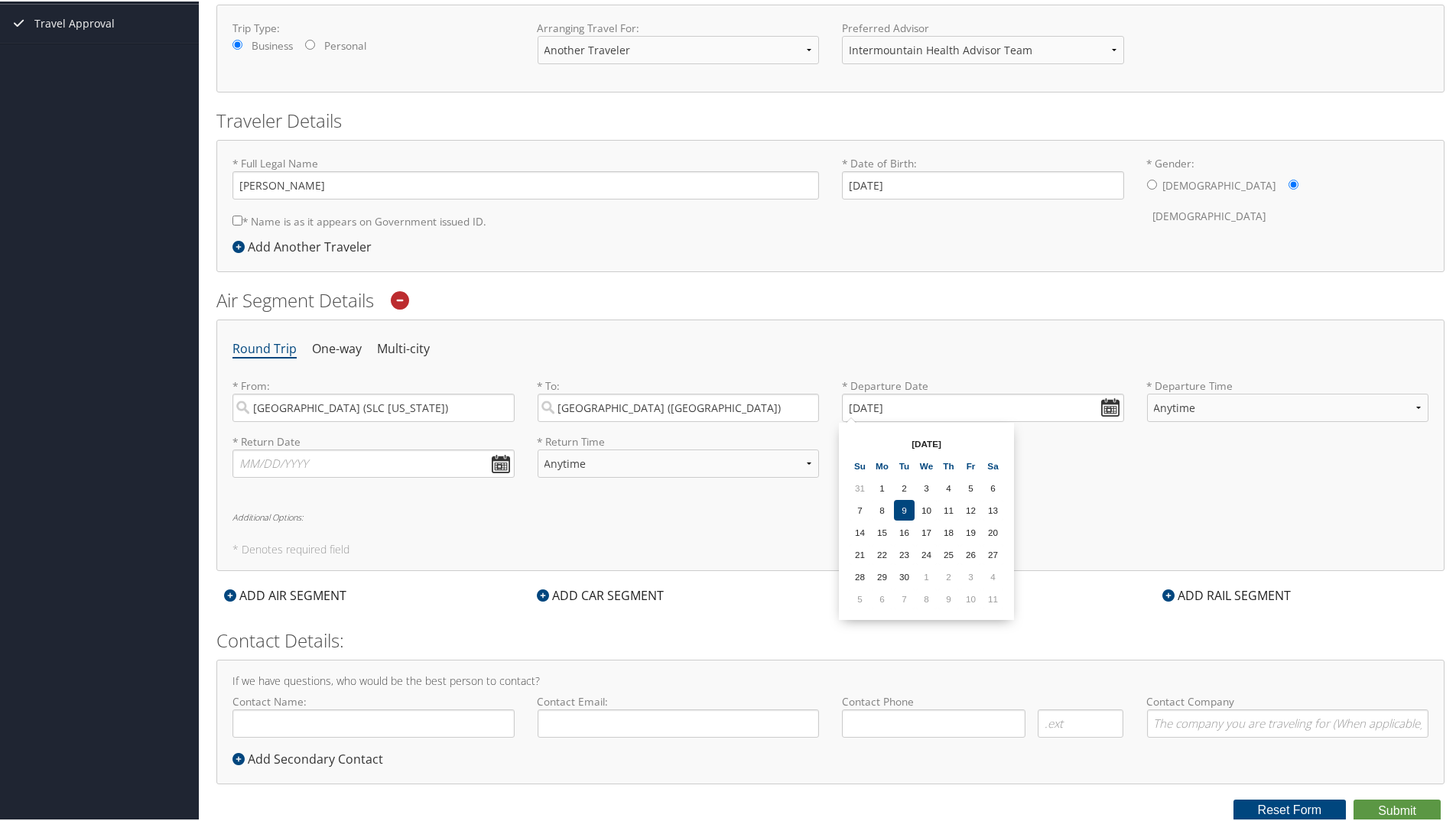
click at [1074, 493] on div "Round Trip One-way Multi-city * From: Salt Lake City (SLC Utah) Required * To: …" at bounding box center [830, 443] width 1228 height 251
click at [913, 404] on input "09/09/2025" at bounding box center [983, 406] width 282 height 28
click at [721, 405] on input "Las Vegas (LAS NV)" at bounding box center [679, 406] width 282 height 28
click at [845, 405] on input "01/01/2020" at bounding box center [983, 406] width 282 height 28
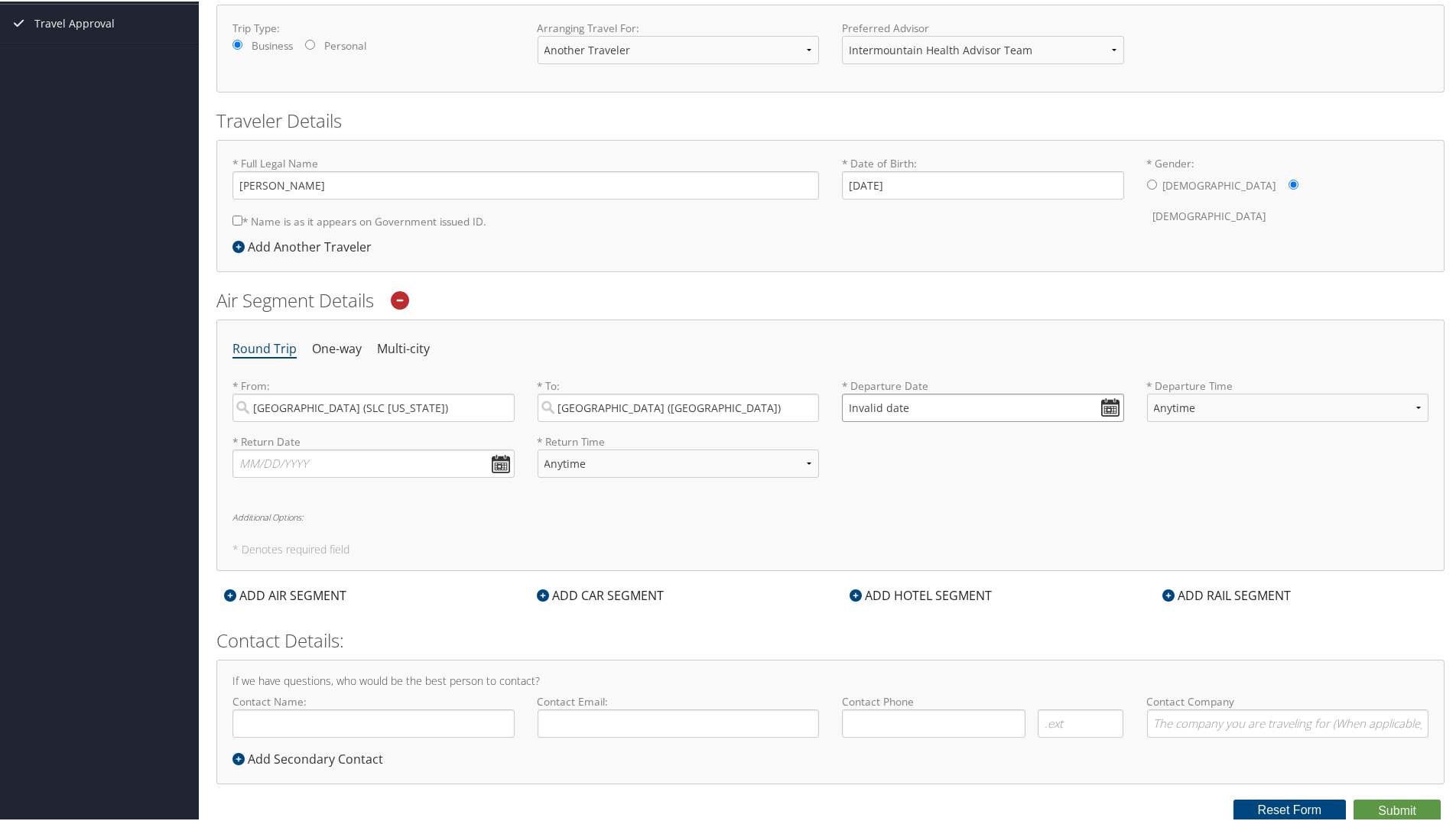
type input "Invalid date"
select select "10:00 AM"
click at [858, 401] on input "Invalid date" at bounding box center [983, 406] width 282 height 28
type input "Invalid date"
click at [1104, 406] on input "Invalid date" at bounding box center [983, 406] width 282 height 28
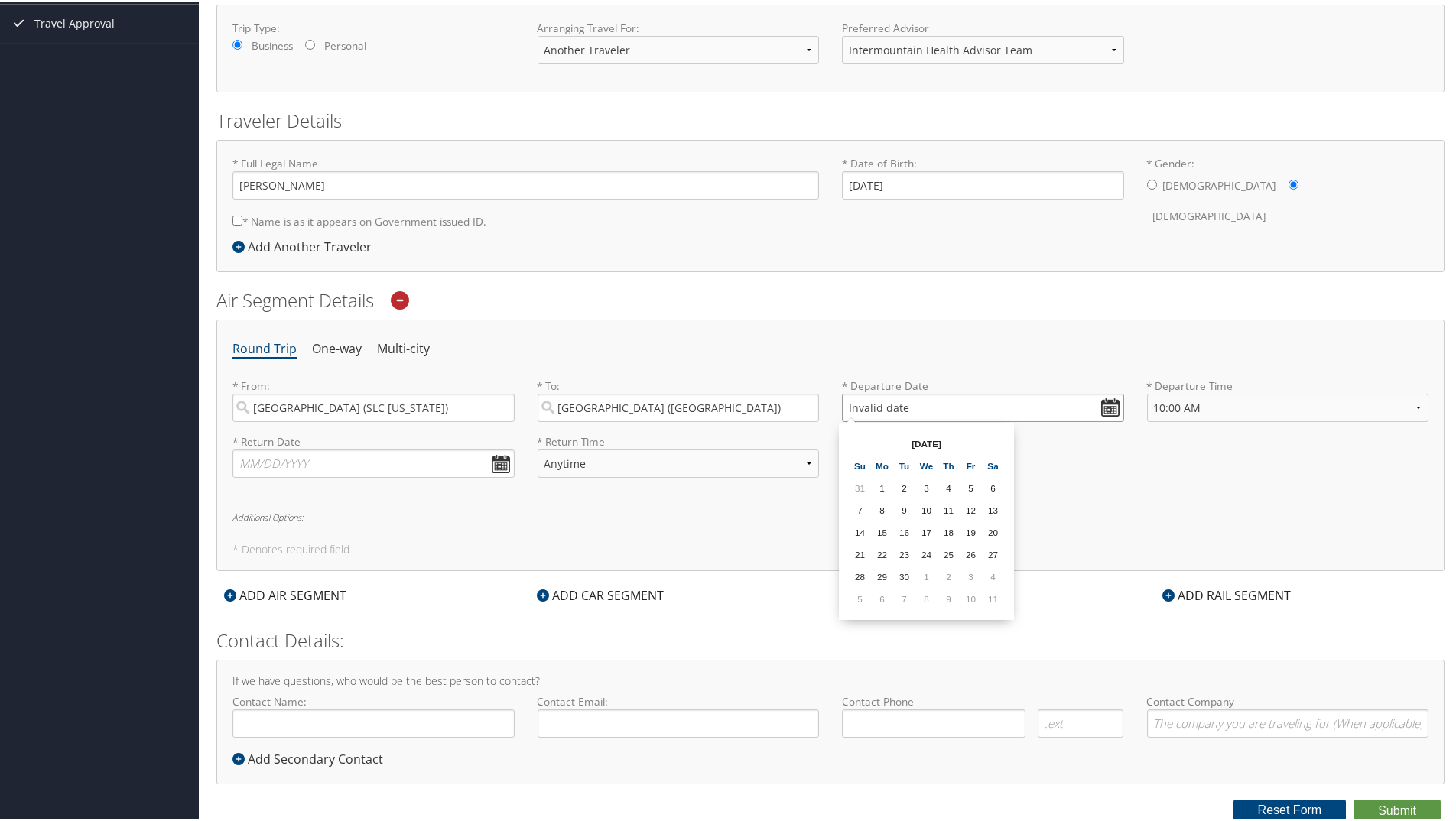
click at [1104, 406] on input "Invalid date" at bounding box center [983, 406] width 282 height 28
click at [1271, 808] on button "Reset Form" at bounding box center [1290, 808] width 113 height 21
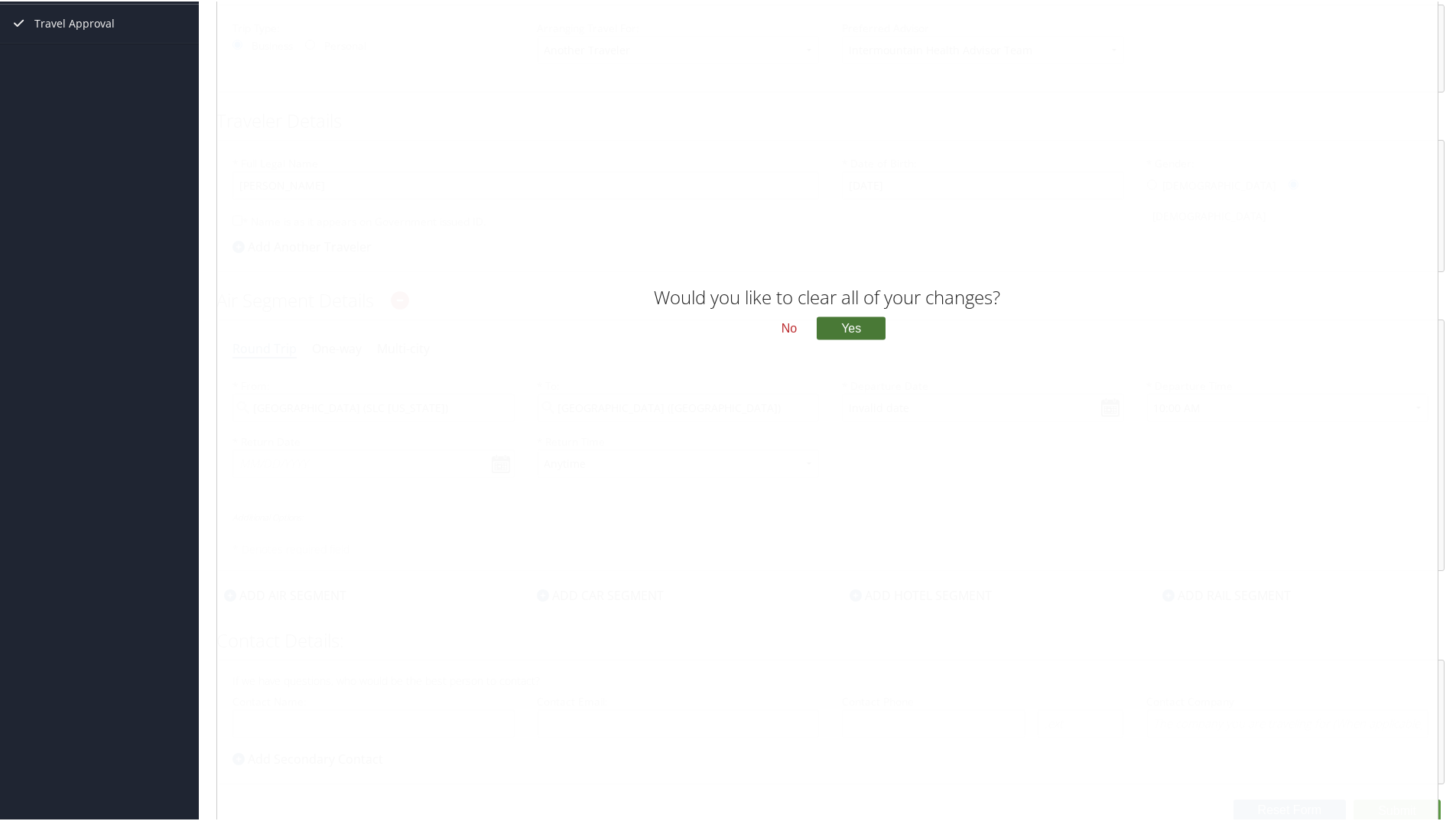
click at [858, 331] on button "Yes" at bounding box center [850, 327] width 69 height 23
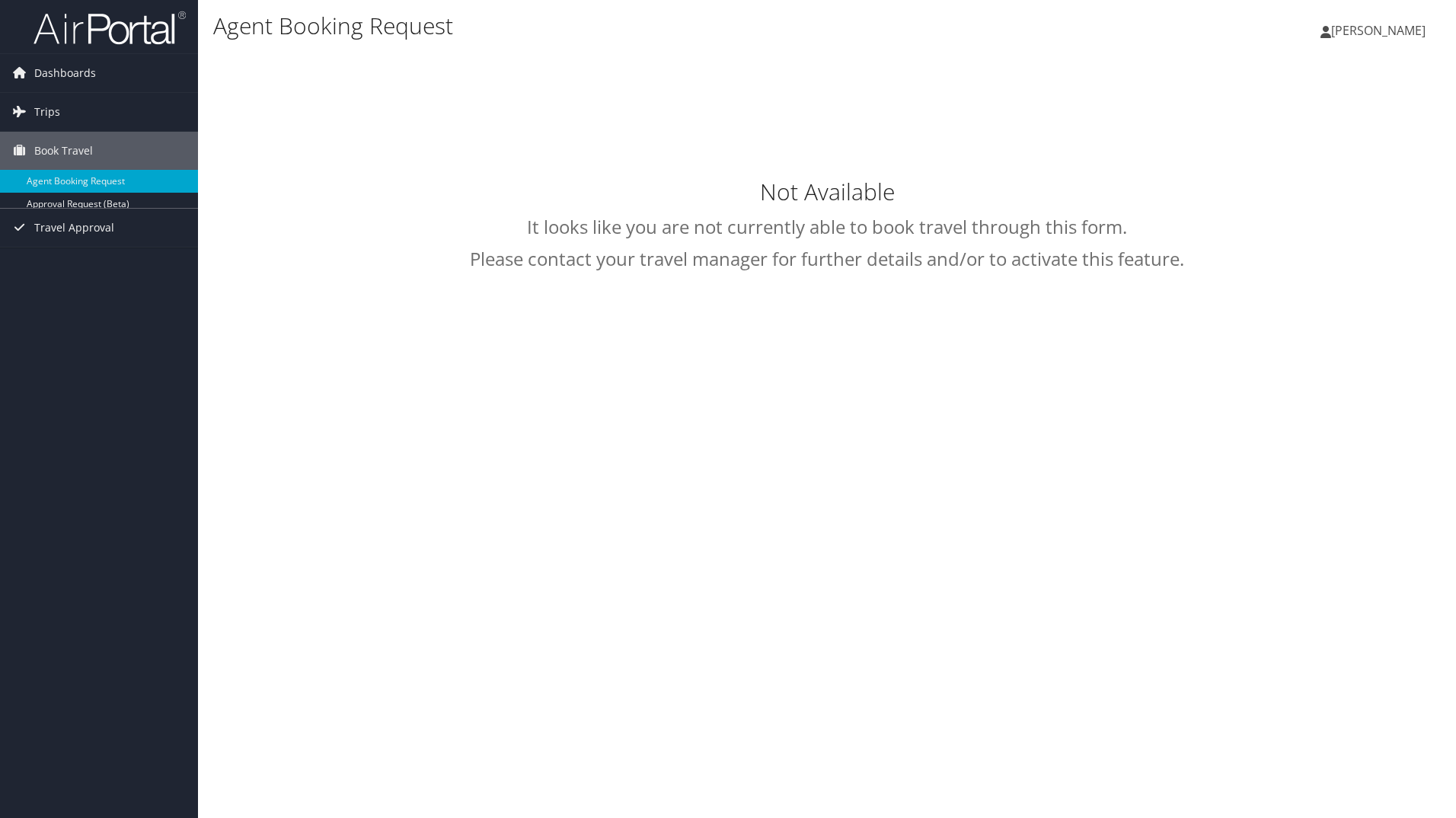
select select "[EMAIL_ADDRESS][DOMAIN_NAME]"
